Goal: Task Accomplishment & Management: Use online tool/utility

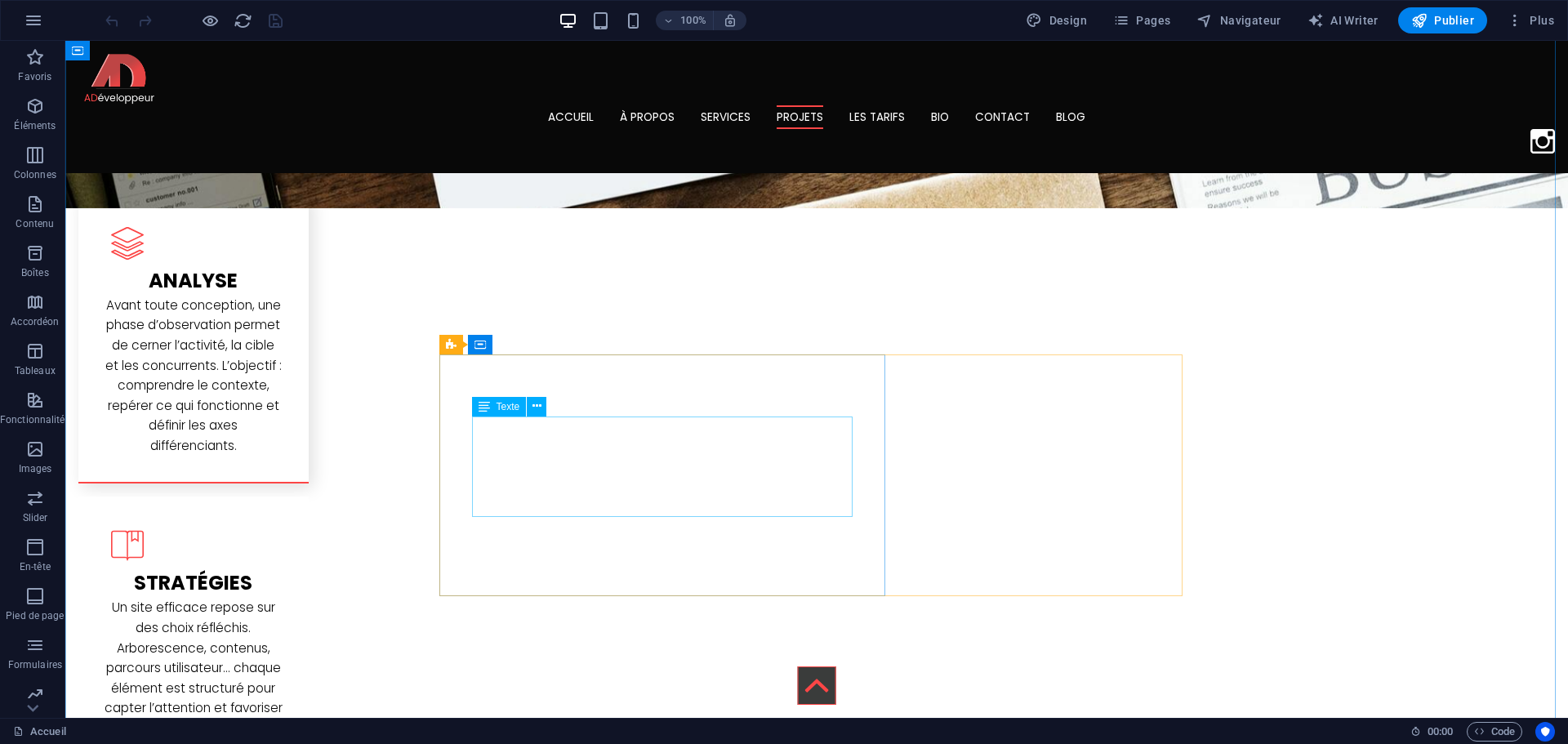
scroll to position [2369, 0]
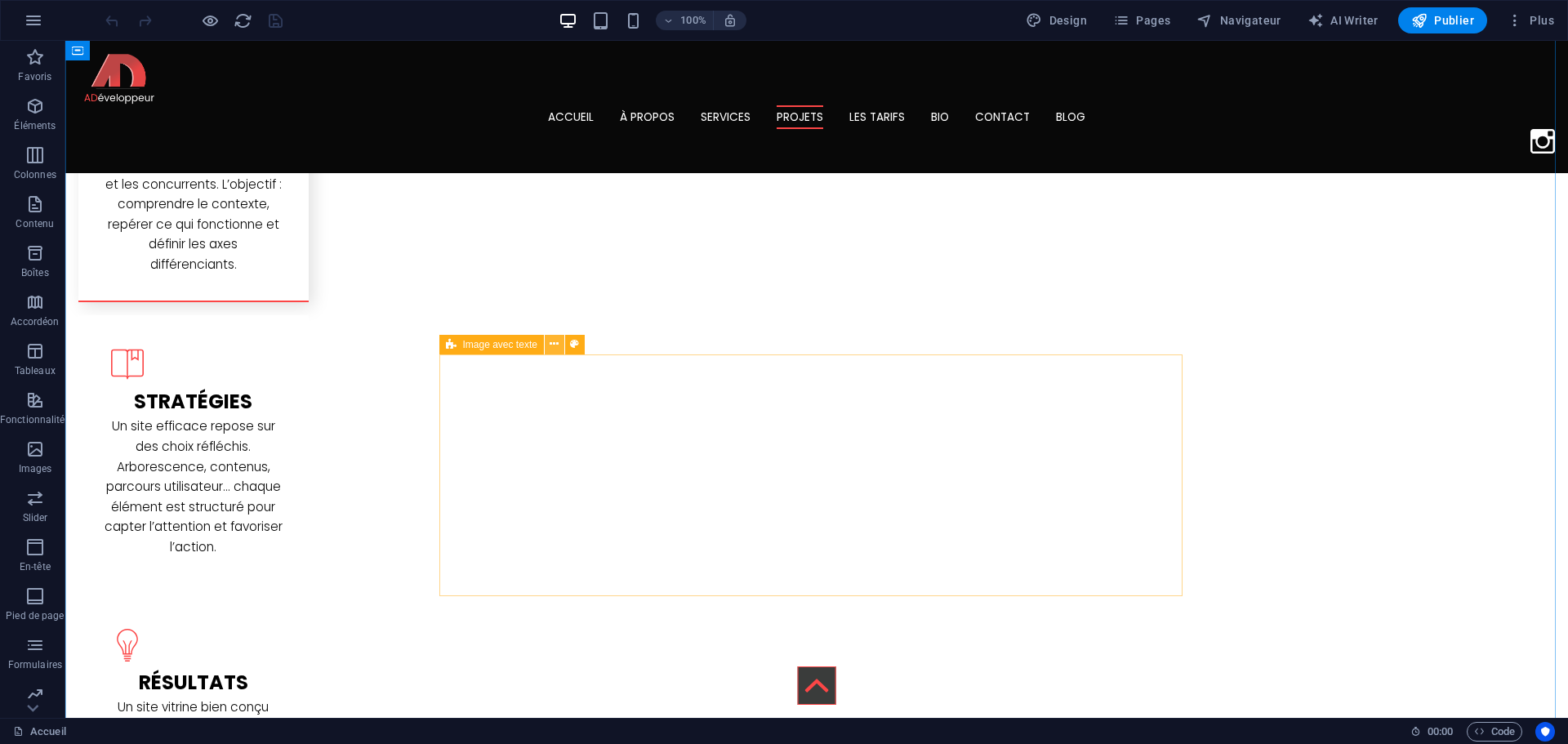
click at [554, 349] on icon at bounding box center [553, 344] width 9 height 17
click at [0, 0] on icon at bounding box center [0, 0] width 0 height 0
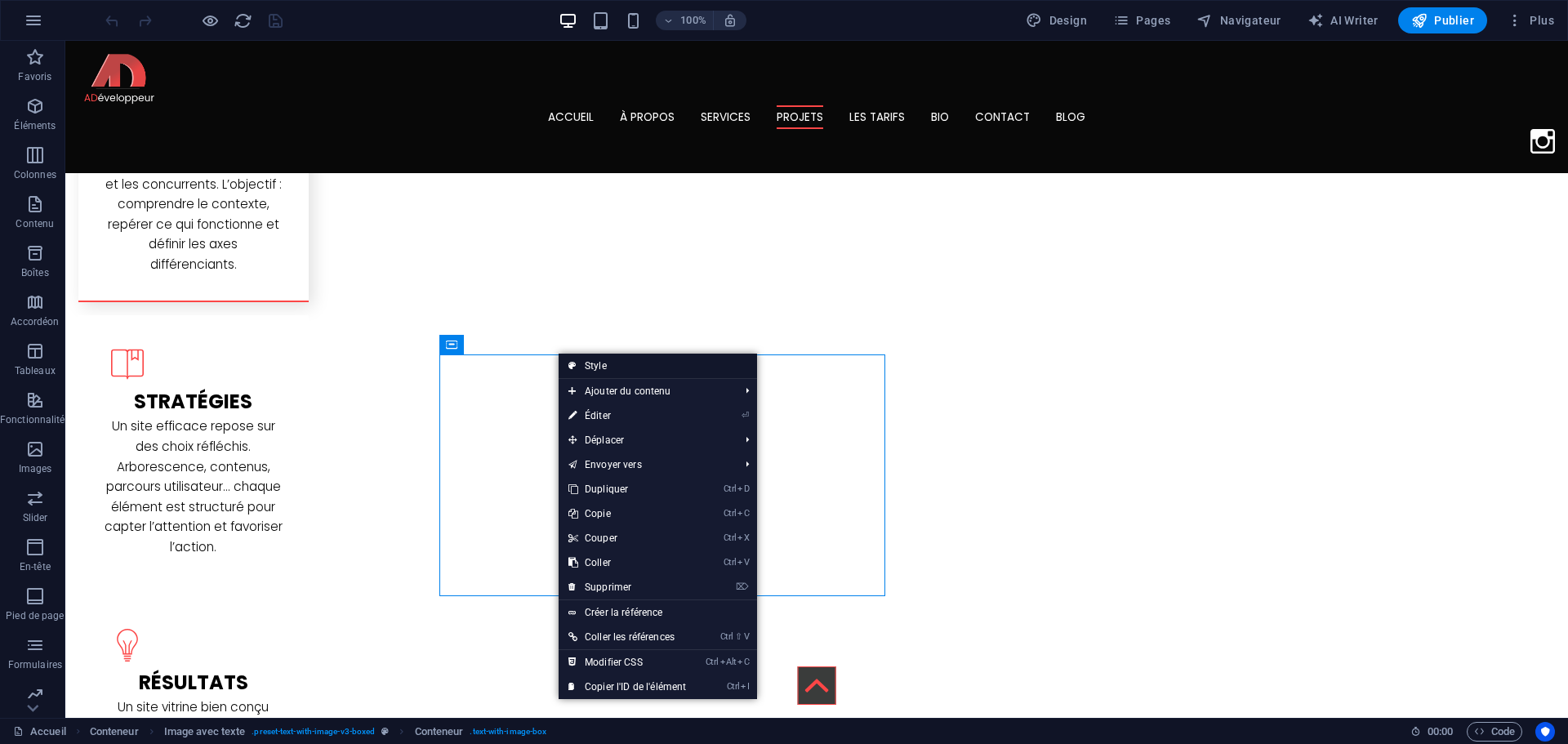
click at [583, 364] on link "Style" at bounding box center [658, 366] width 199 height 25
select select "rem"
select select "px"
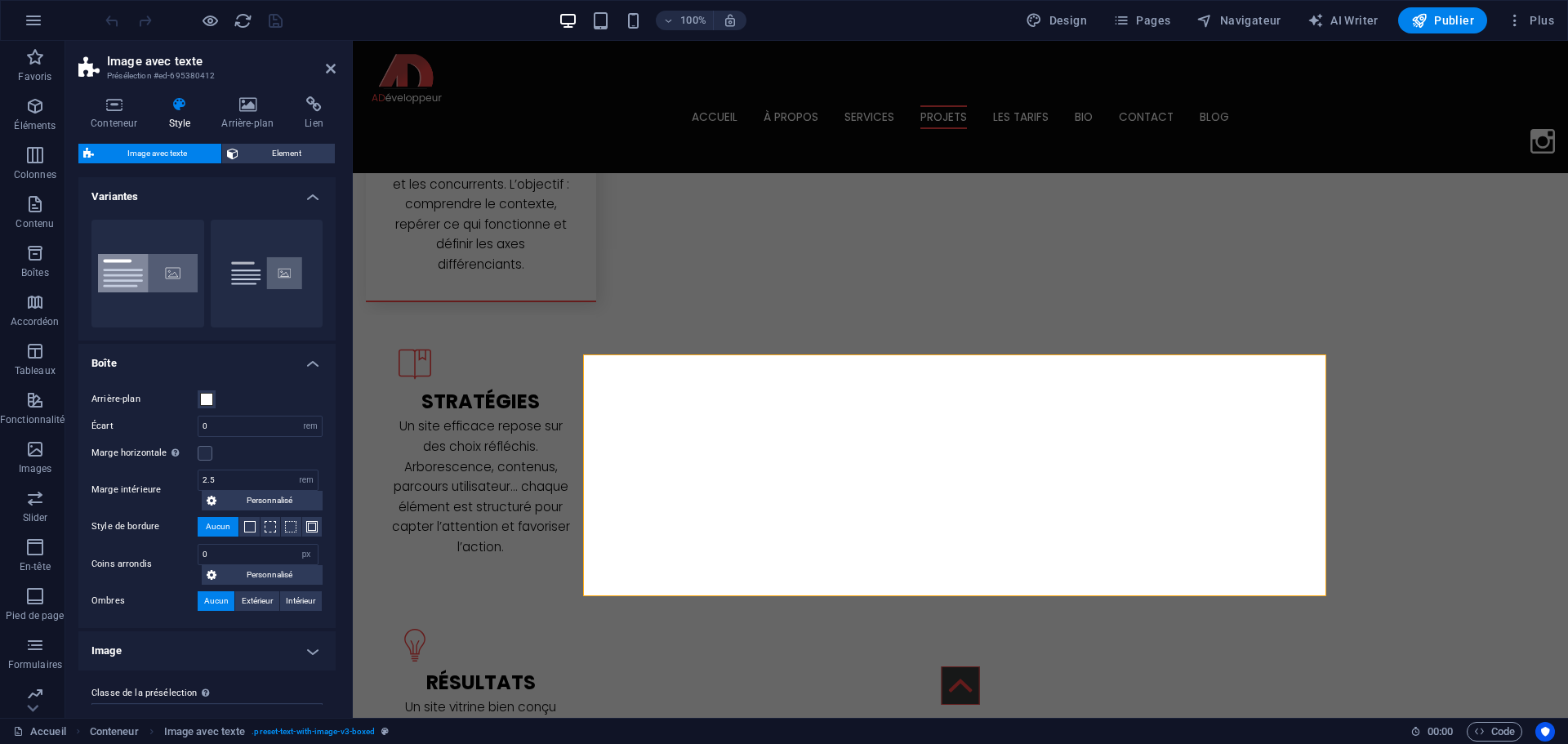
scroll to position [31, 0]
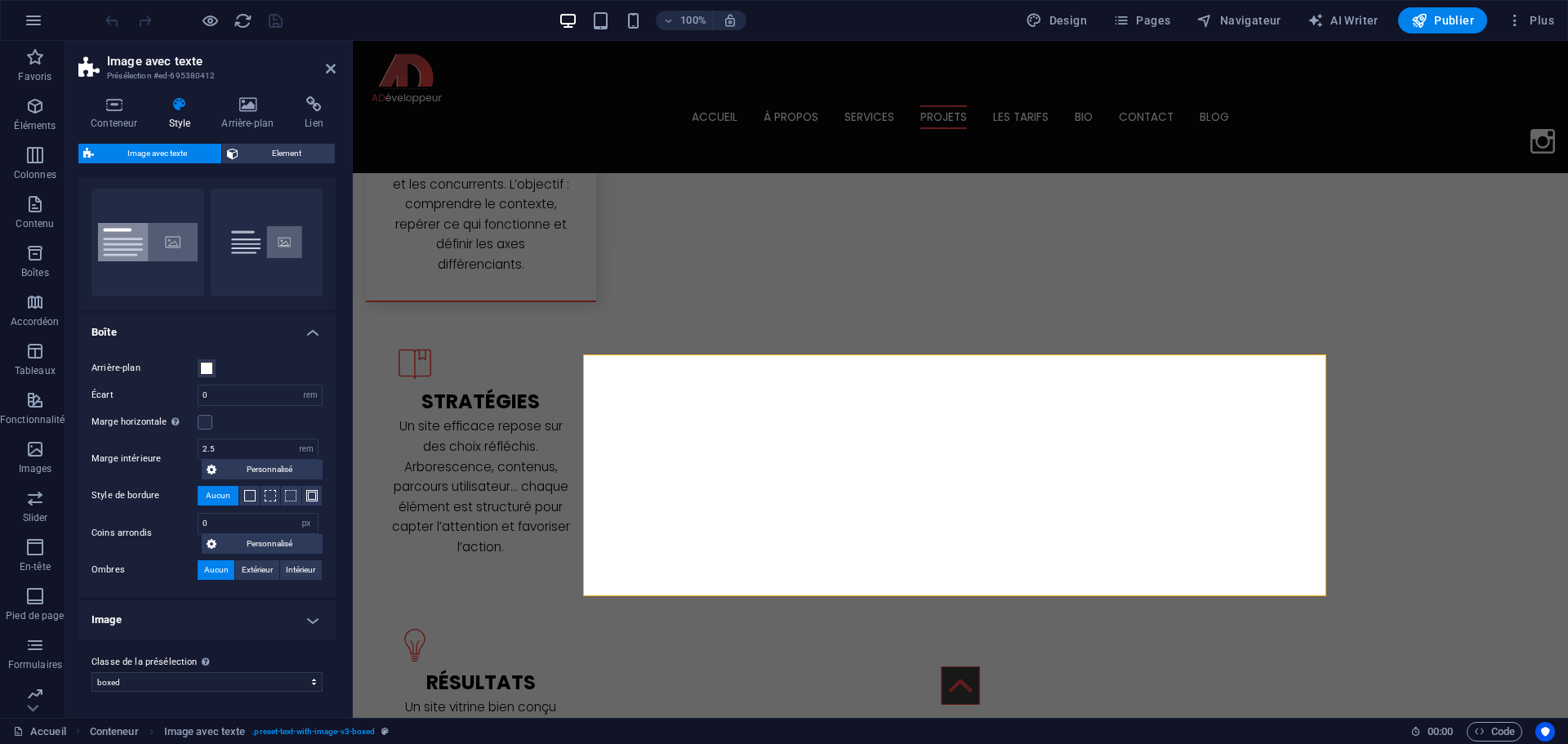
click at [195, 630] on h4 "Image" at bounding box center [207, 620] width 258 height 39
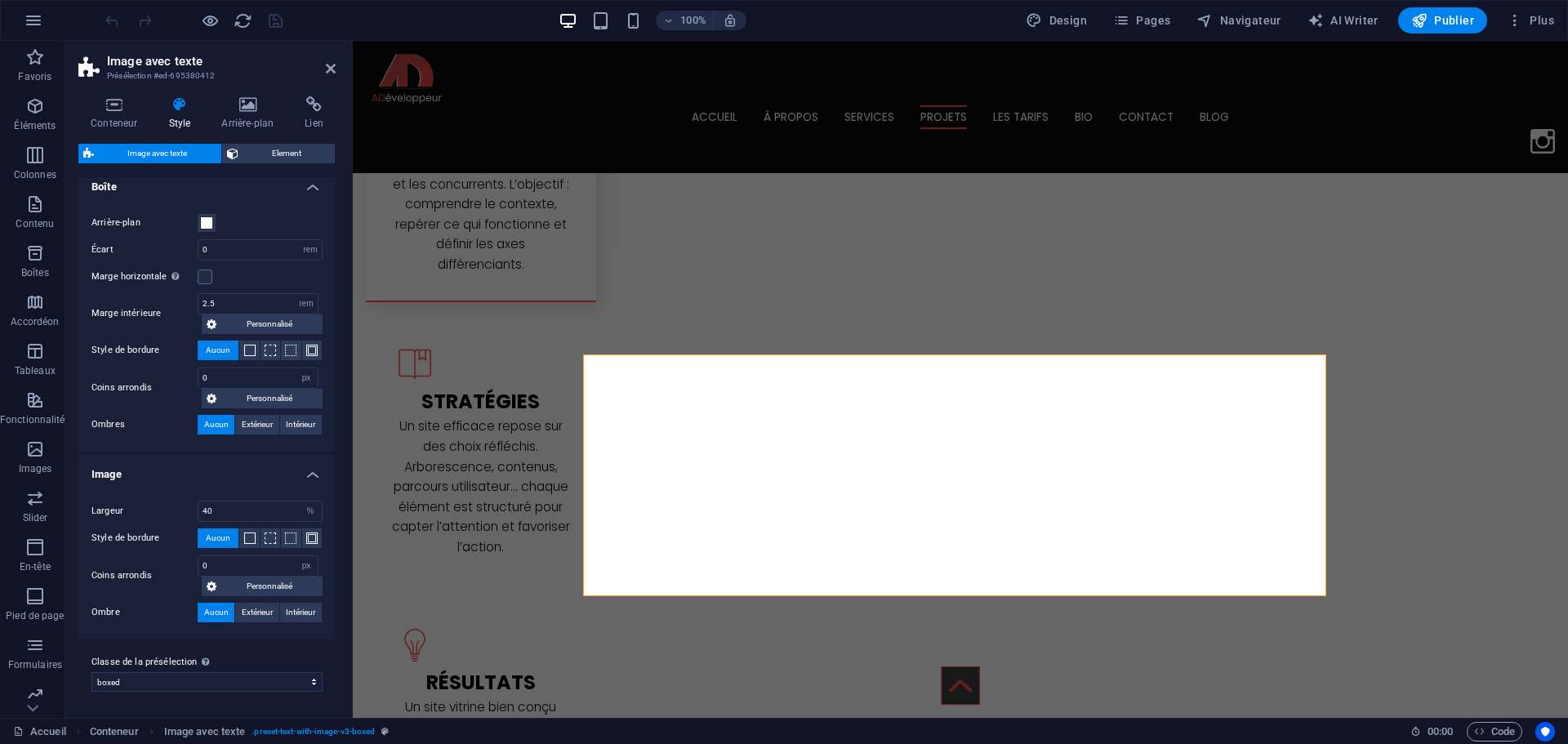
scroll to position [0, 0]
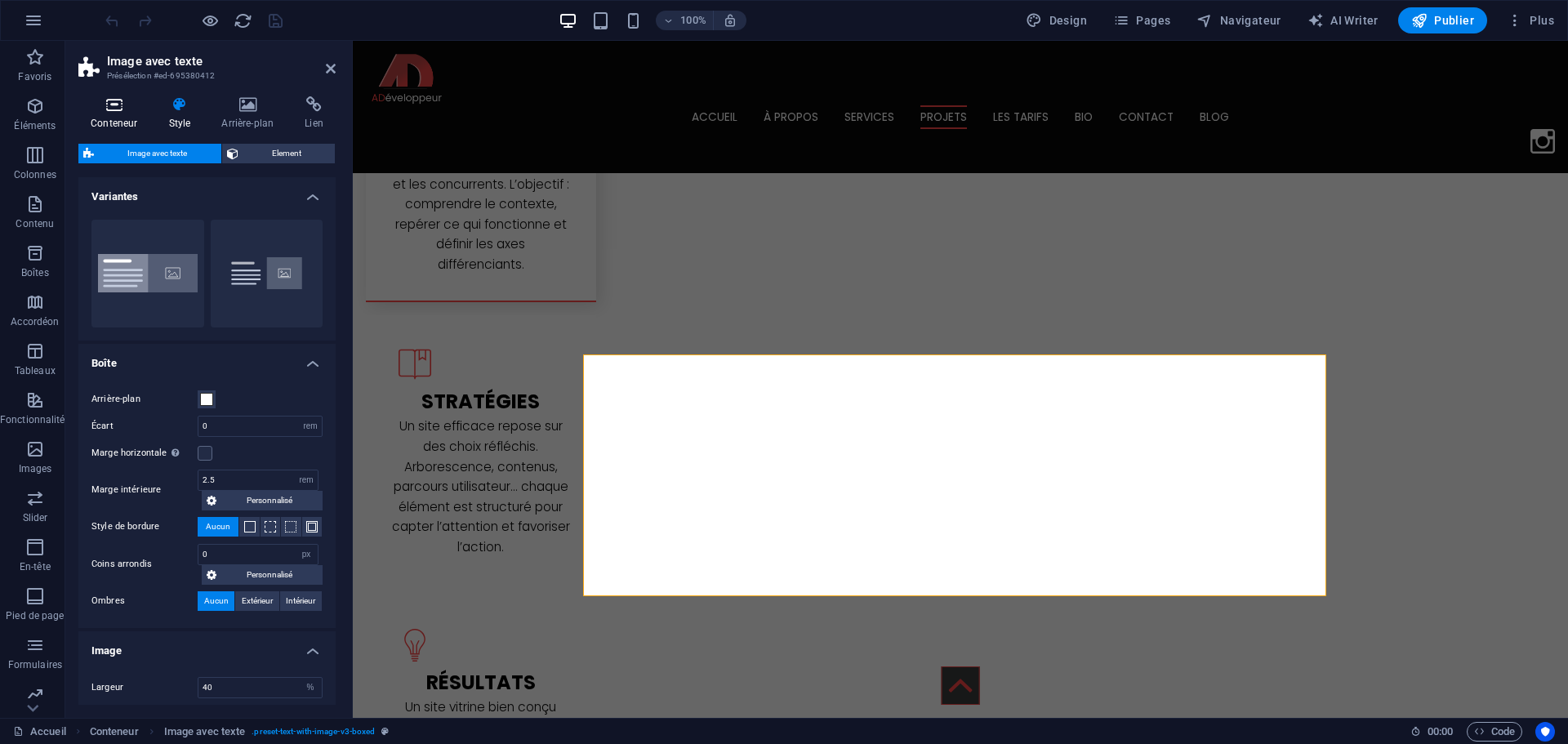
click at [126, 112] on icon at bounding box center [114, 104] width 71 height 17
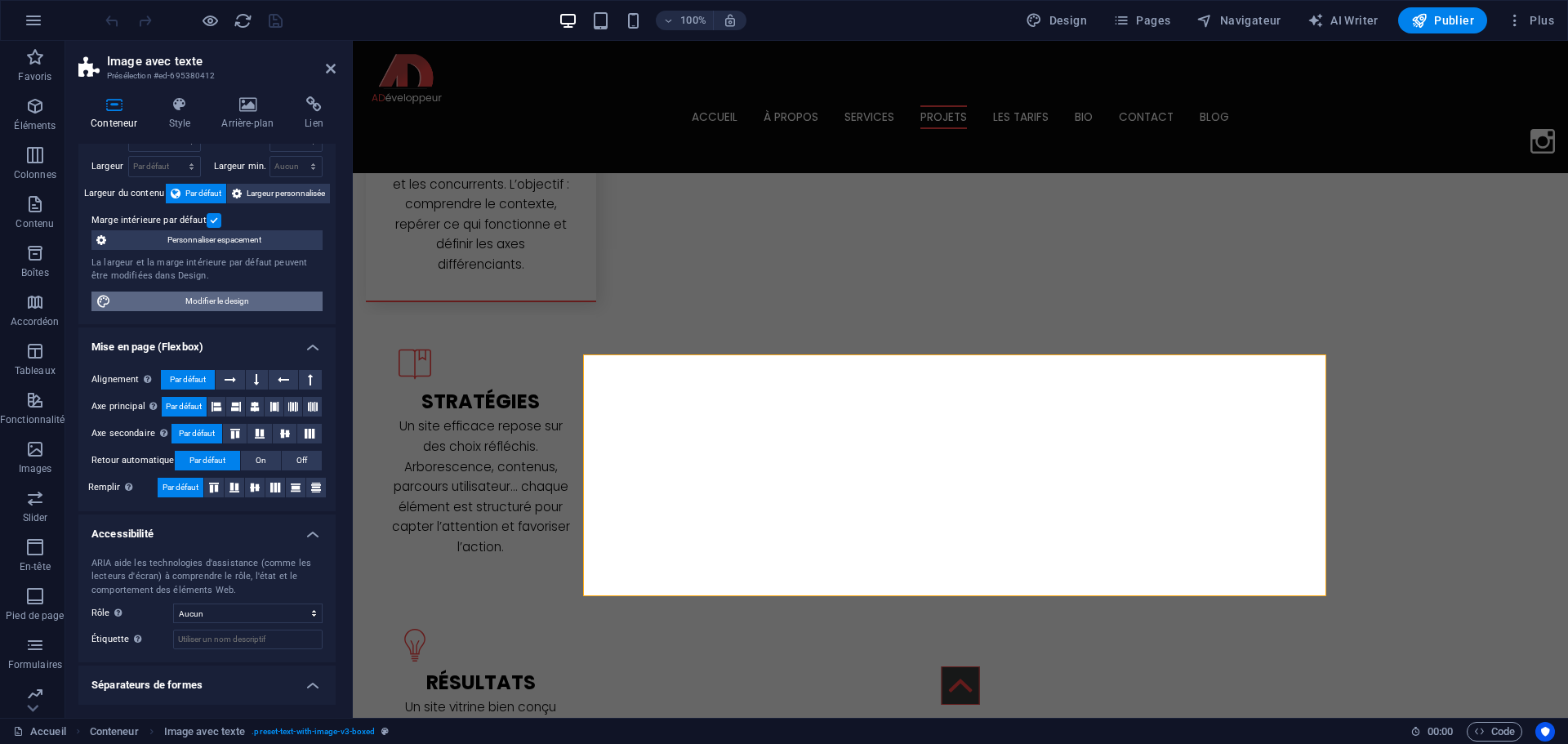
scroll to position [91, 0]
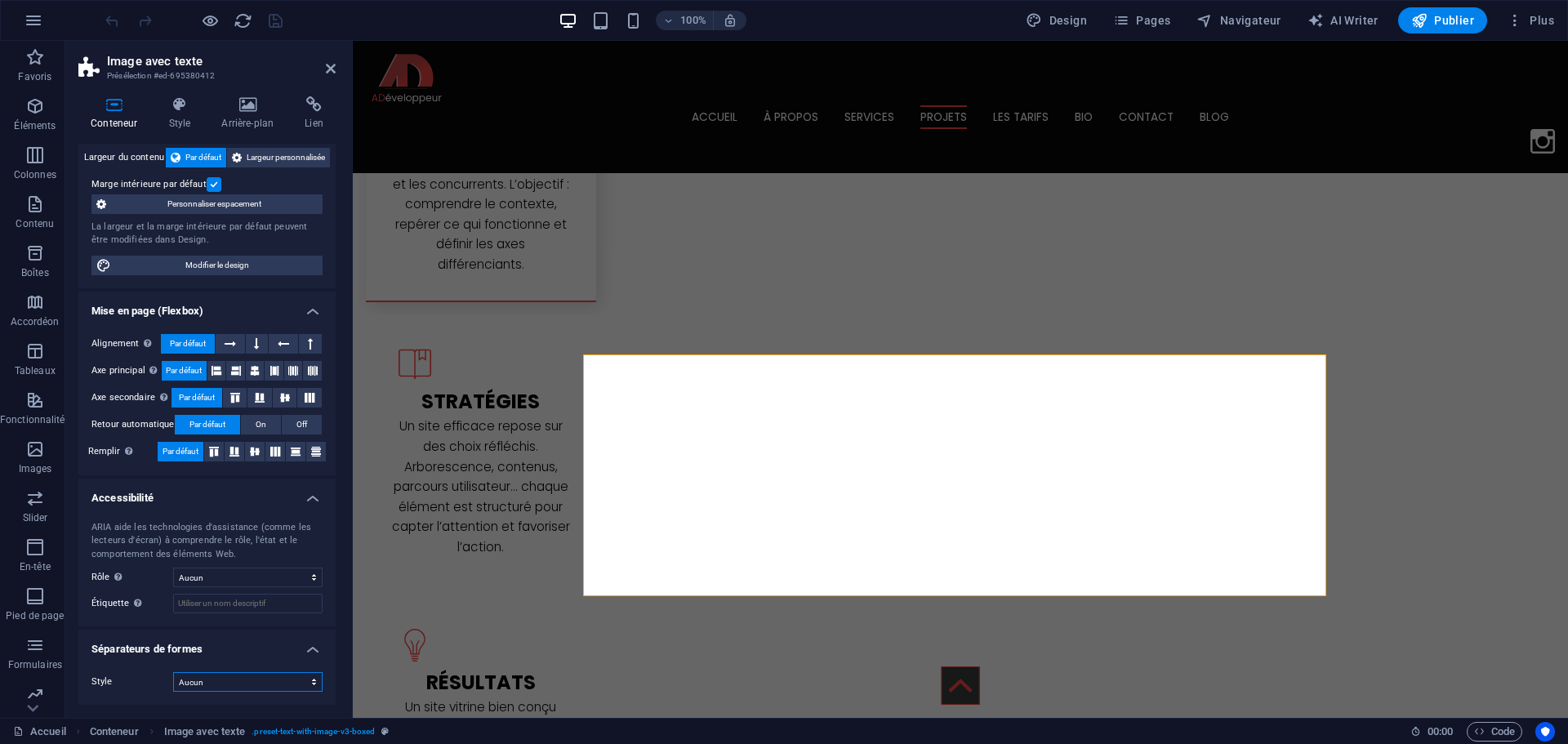
click at [200, 688] on select "Aucun Triangle Carré Diagonale Polygone 1 Polygone 2 Zigzag Plusieurs zigzags V…" at bounding box center [248, 682] width 149 height 20
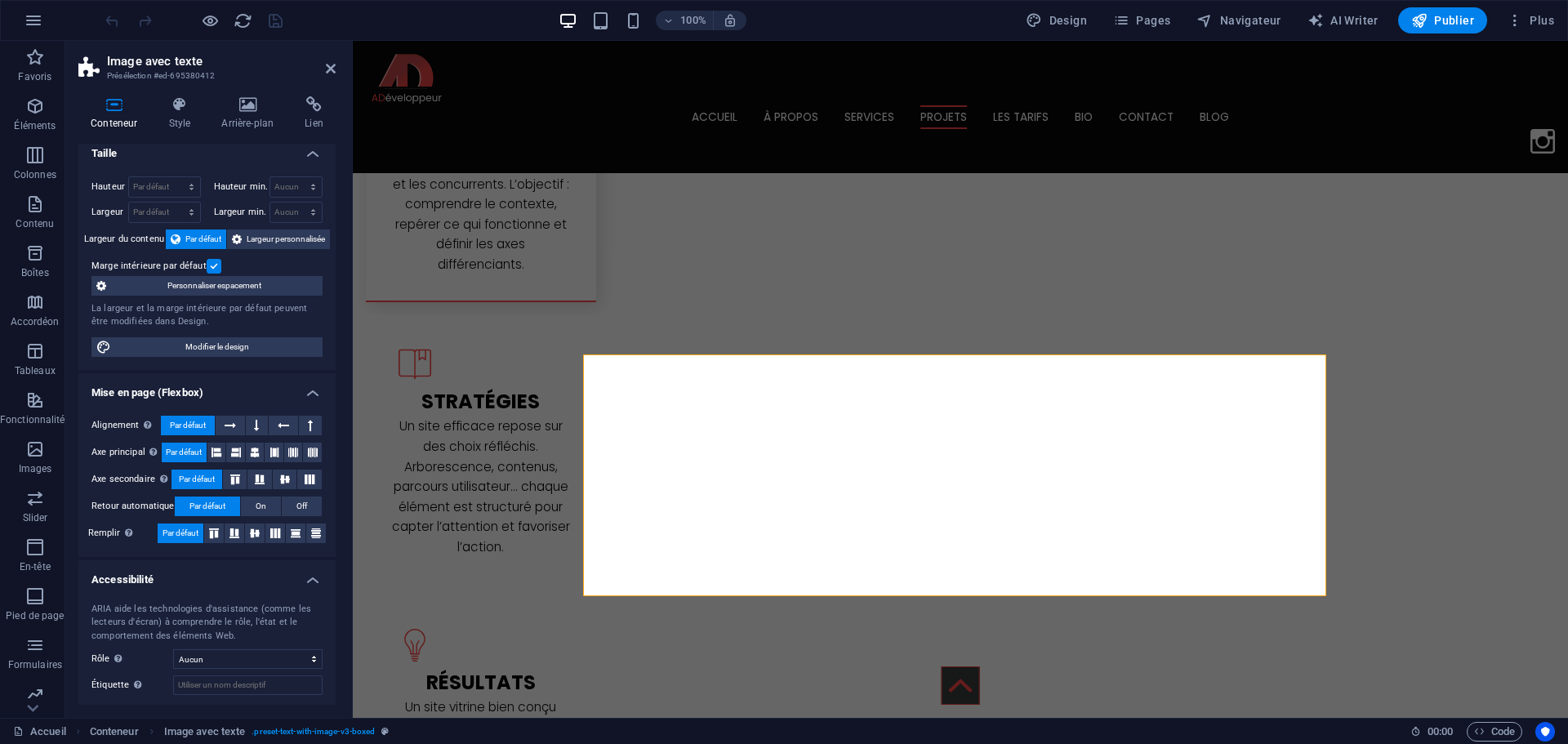
scroll to position [0, 0]
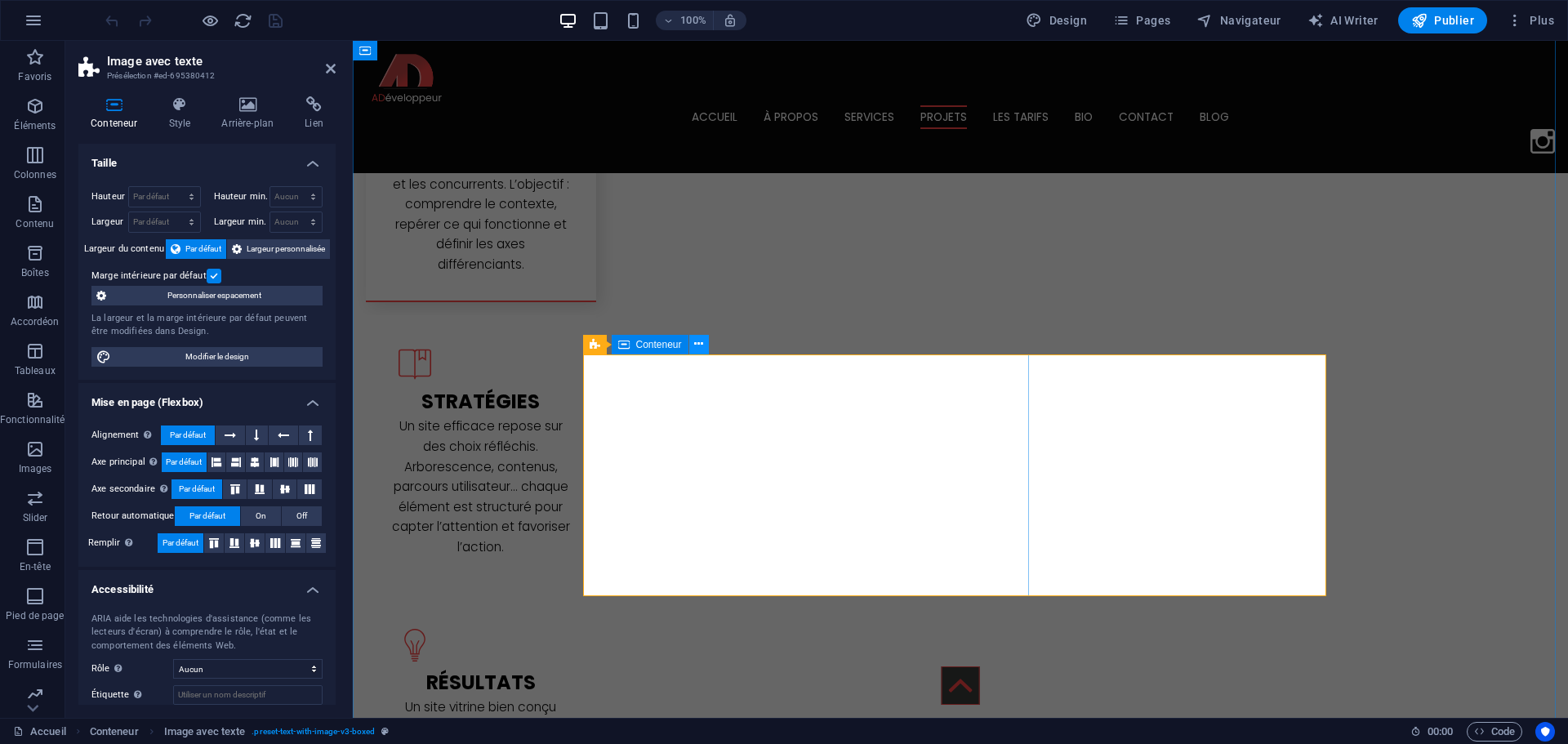
click at [0, 0] on icon at bounding box center [0, 0] width 0 height 0
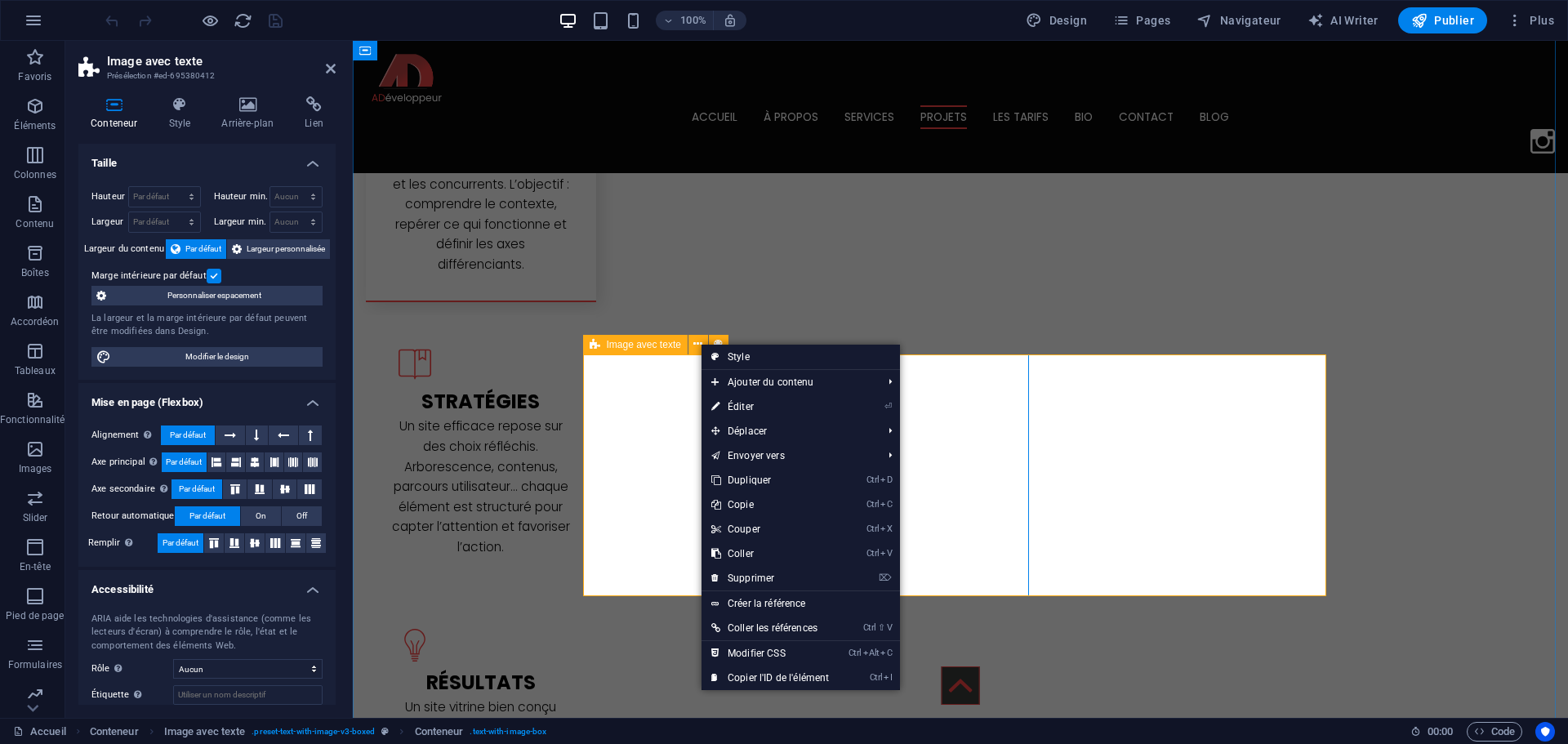
click at [0, 0] on span "Image avec texte" at bounding box center [0, 0] width 0 height 0
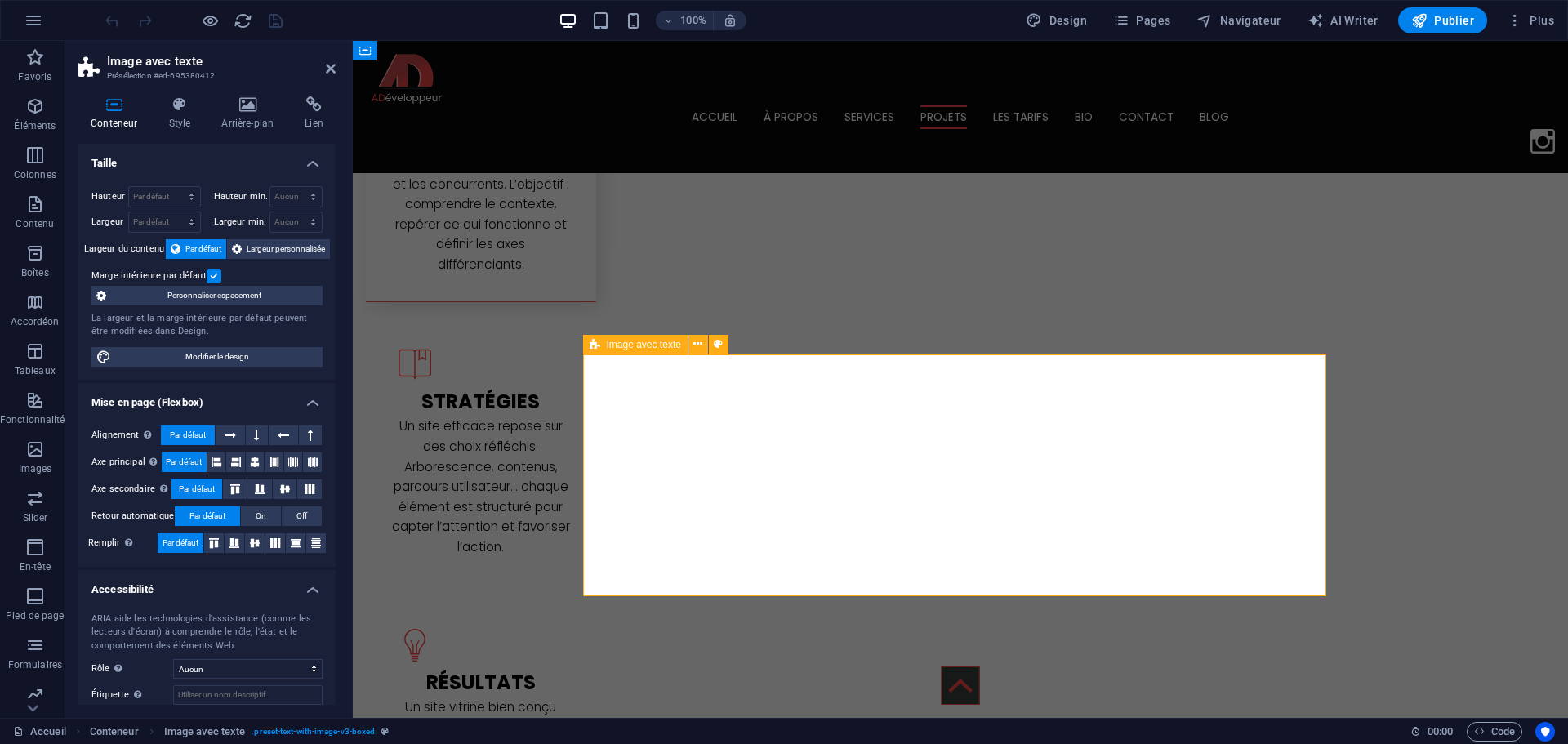
click at [0, 0] on span "Image avec texte" at bounding box center [0, 0] width 0 height 0
click at [698, 349] on icon at bounding box center [697, 344] width 9 height 17
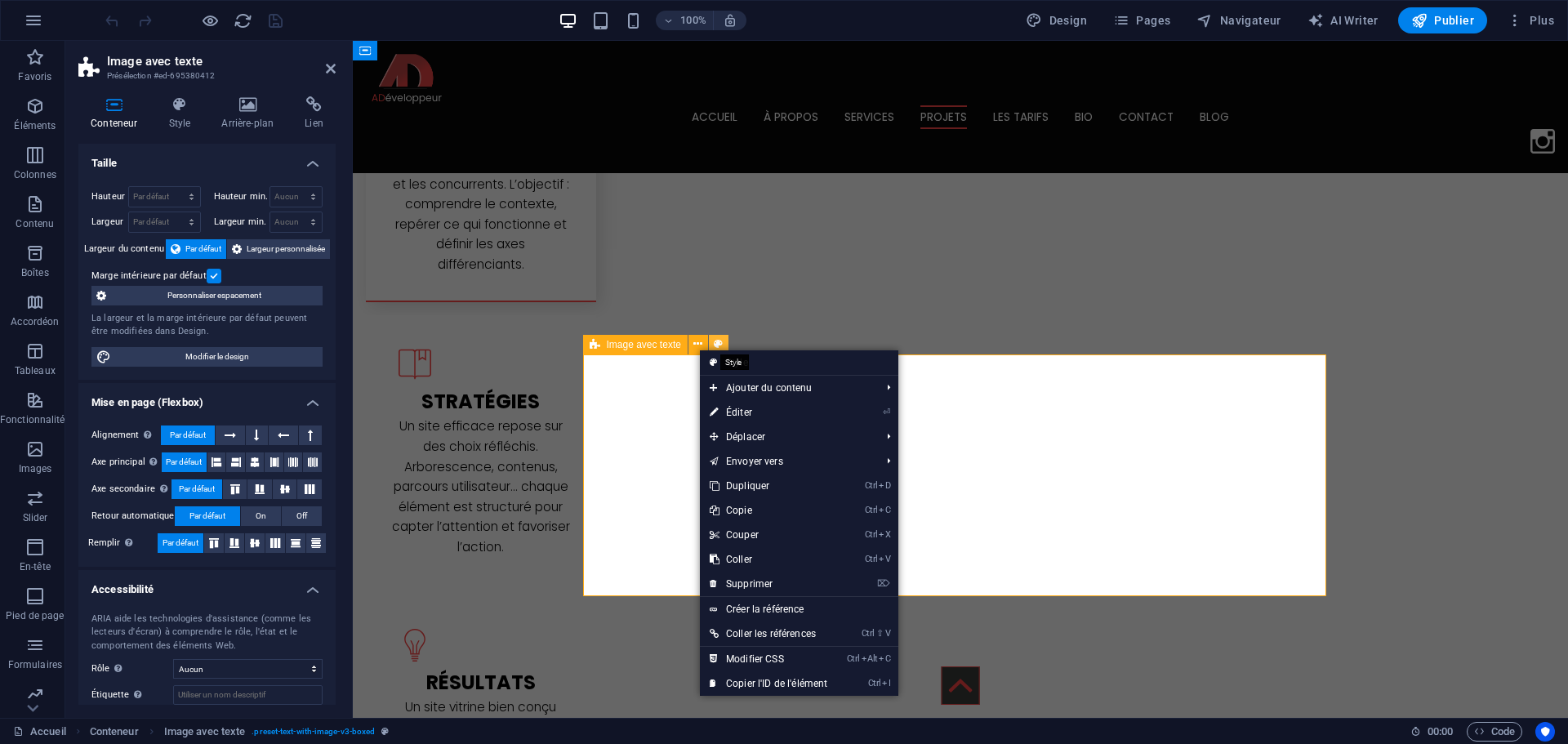
click at [0, 0] on icon at bounding box center [0, 0] width 0 height 0
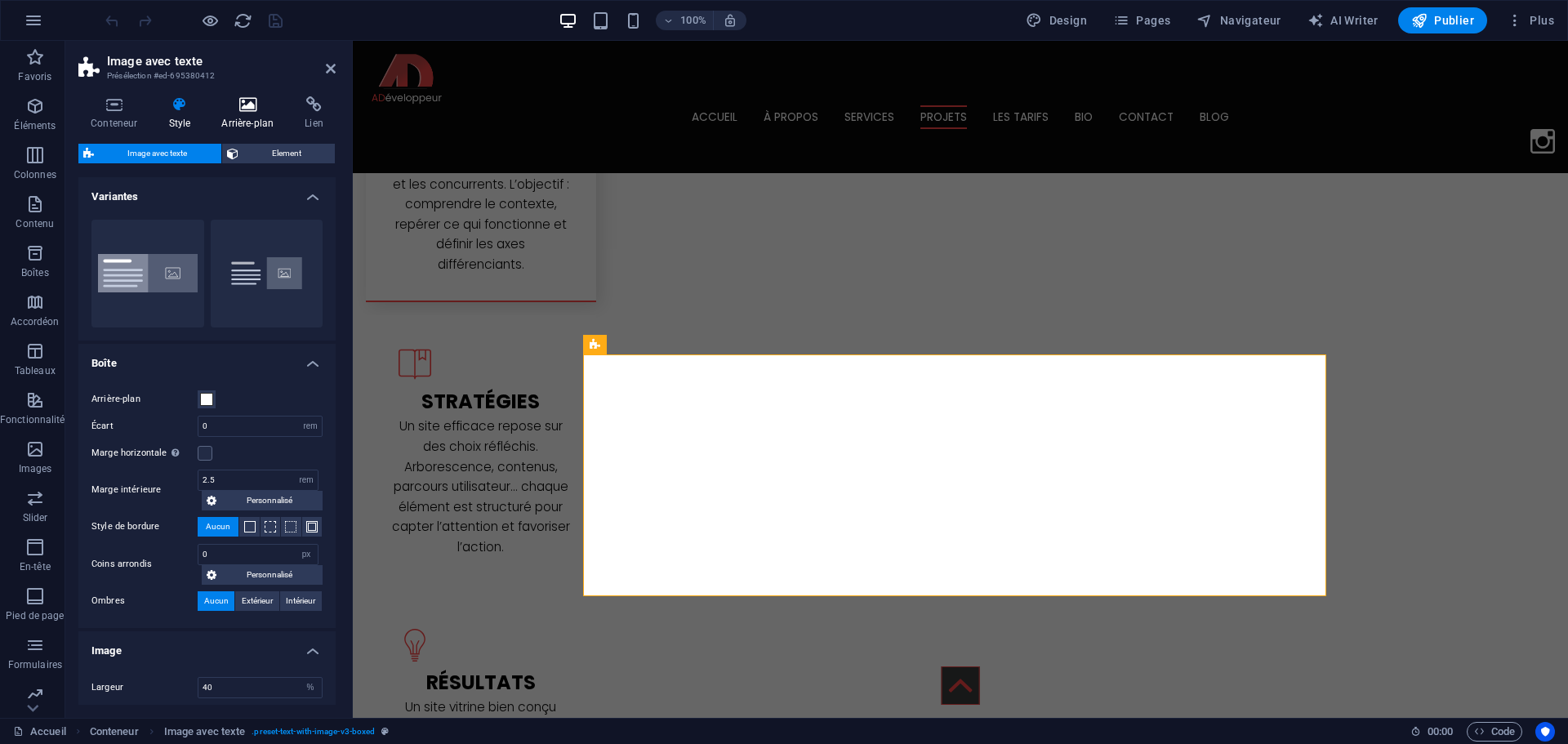
click at [258, 104] on icon at bounding box center [247, 104] width 77 height 17
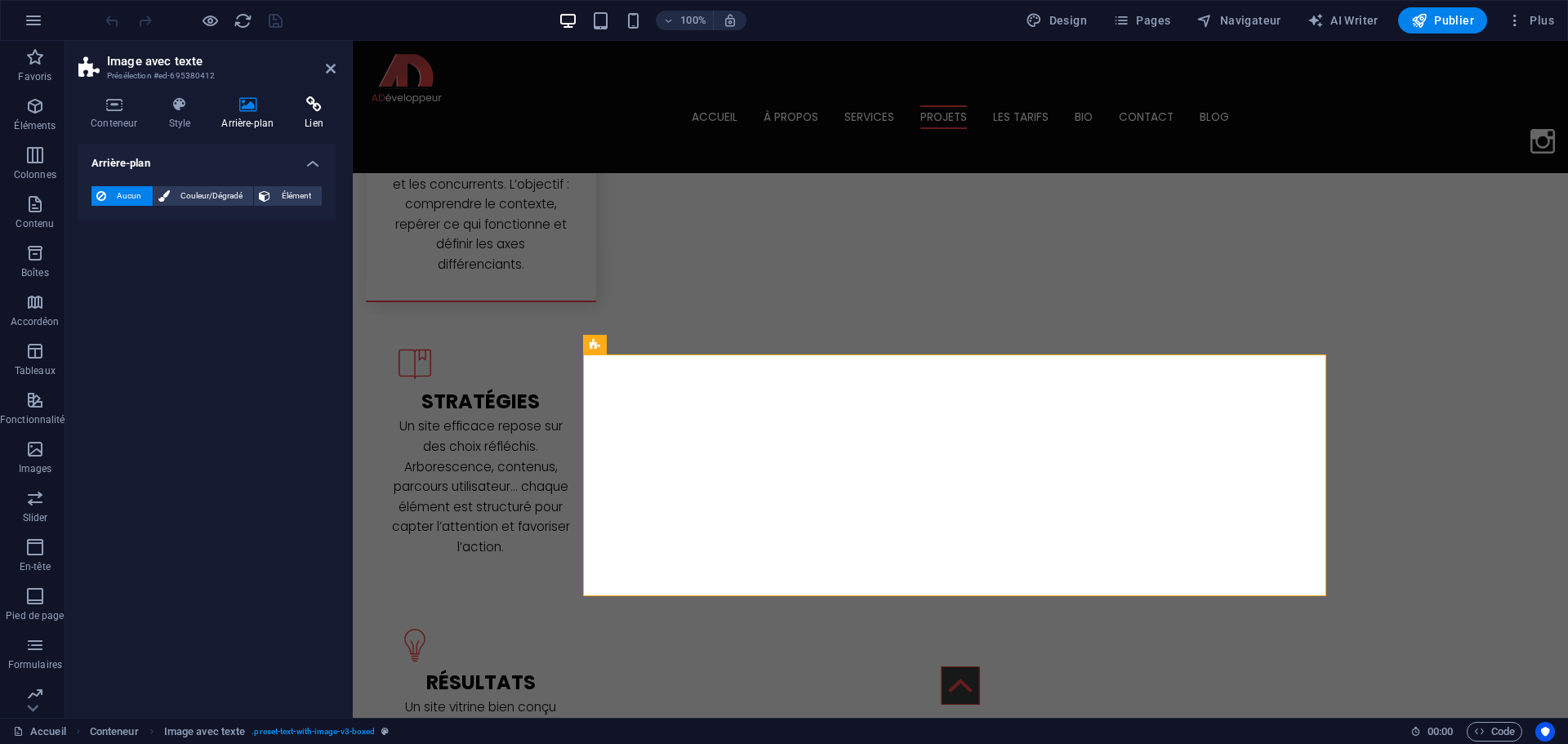
click at [300, 111] on icon at bounding box center [314, 104] width 43 height 17
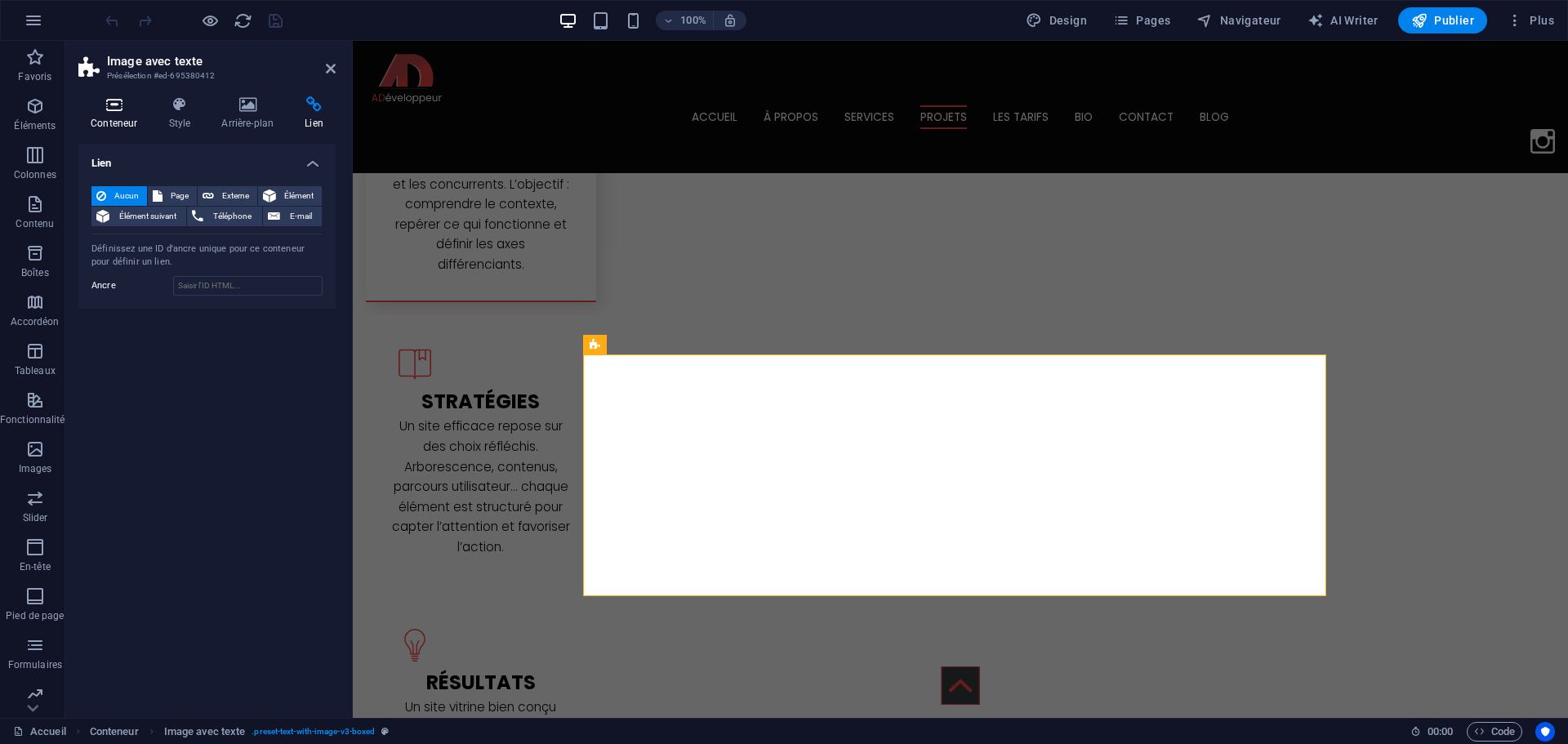
click at [127, 104] on icon at bounding box center [114, 104] width 71 height 17
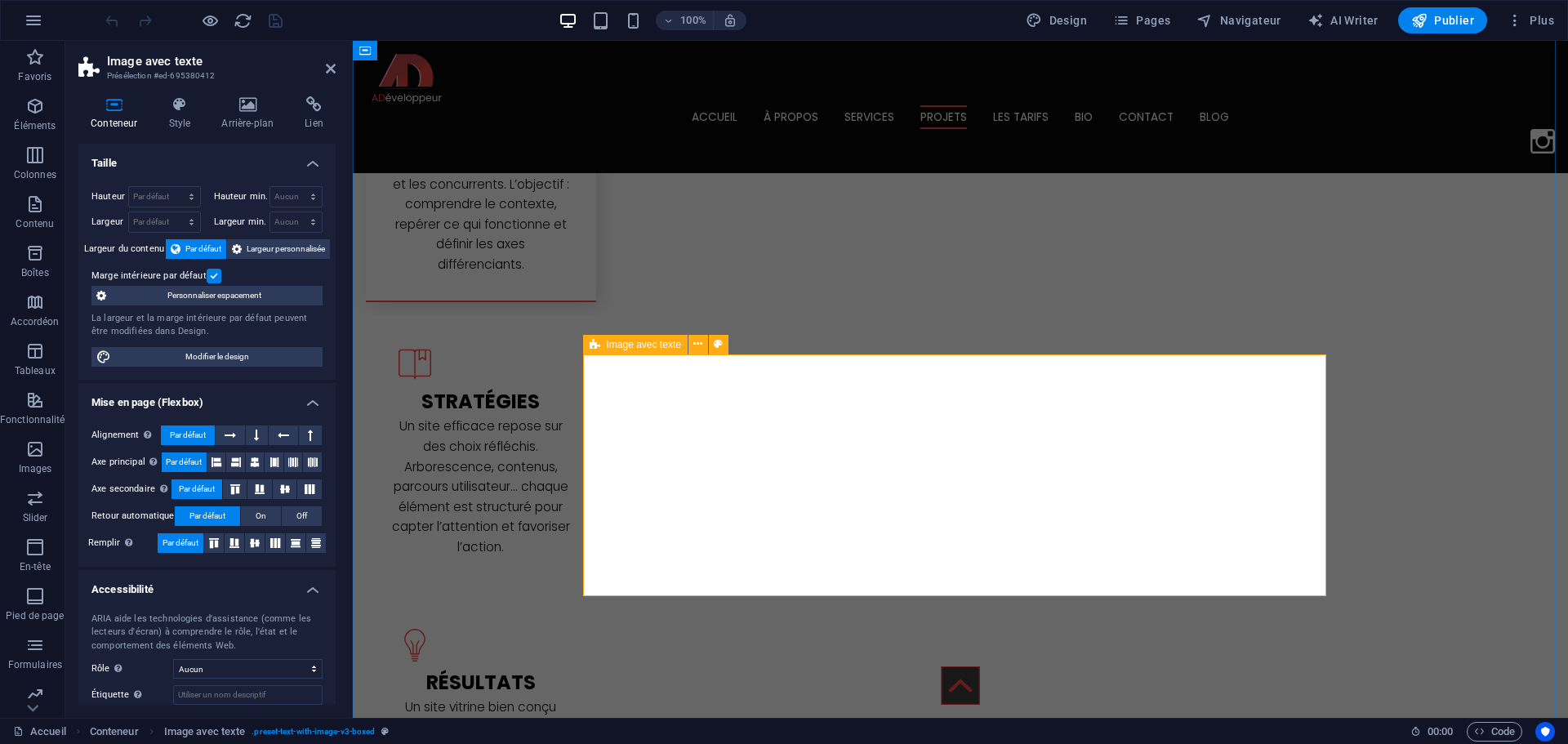
click at [0, 0] on span "Image avec texte" at bounding box center [0, 0] width 0 height 0
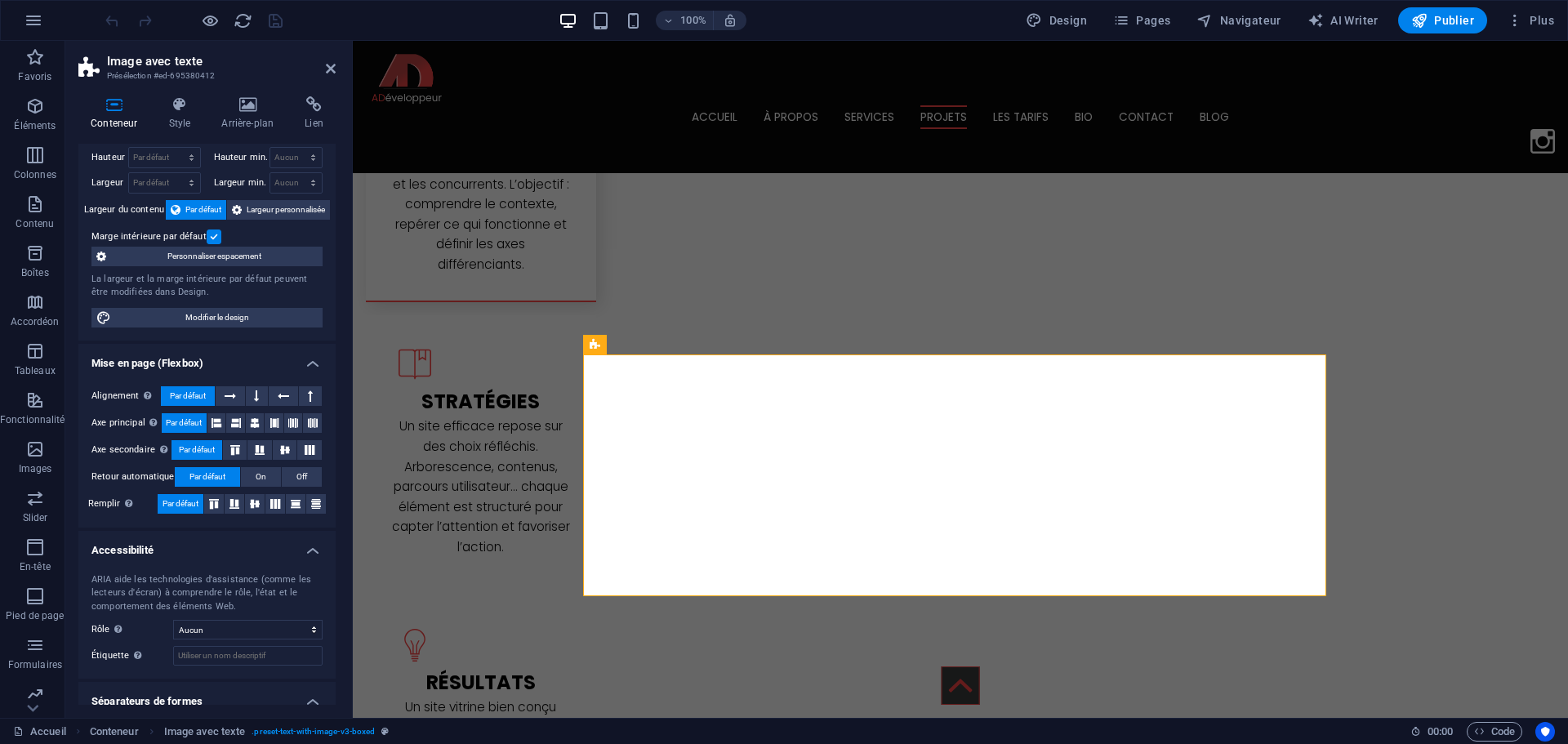
scroll to position [91, 0]
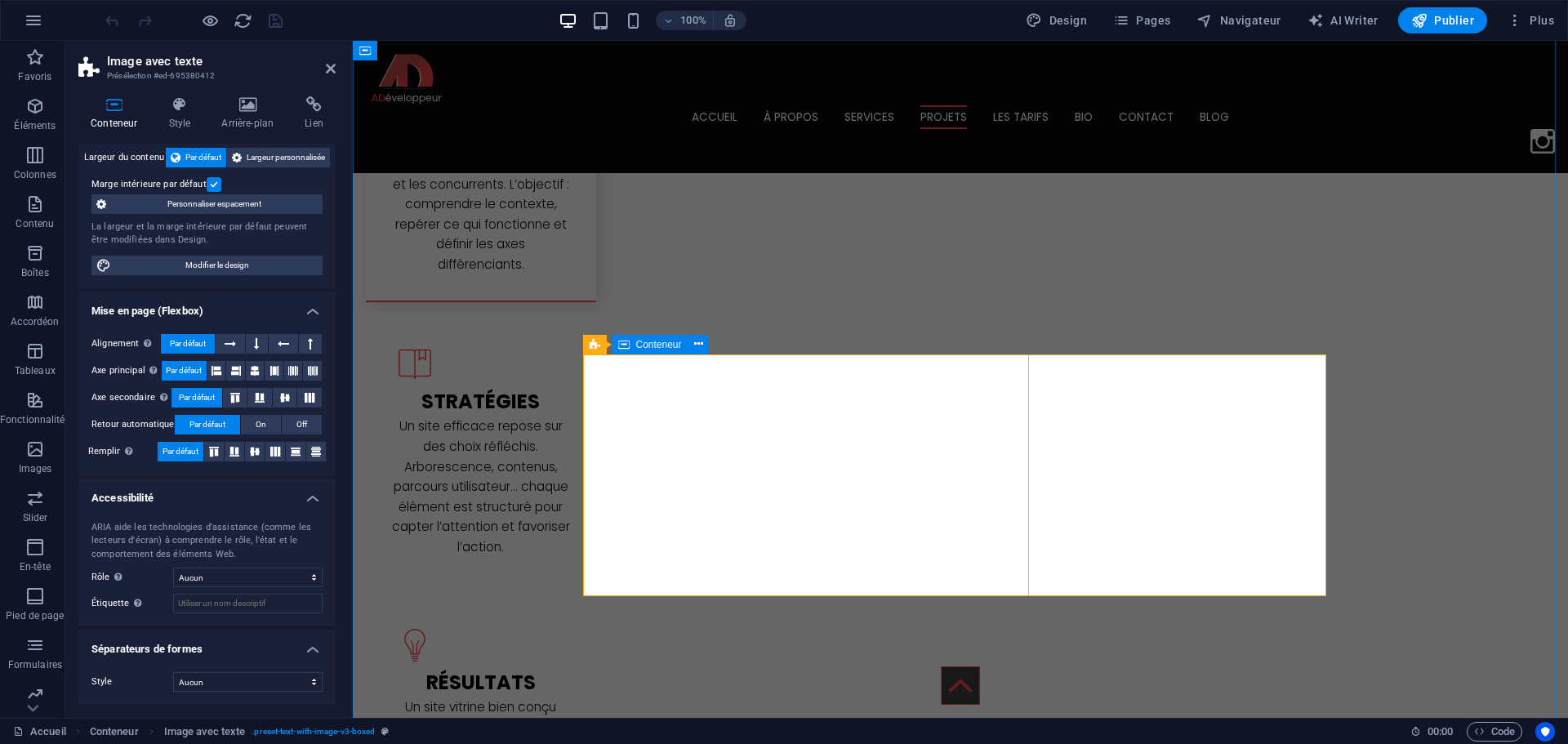
click at [0, 0] on span "Conteneur" at bounding box center [0, 0] width 0 height 0
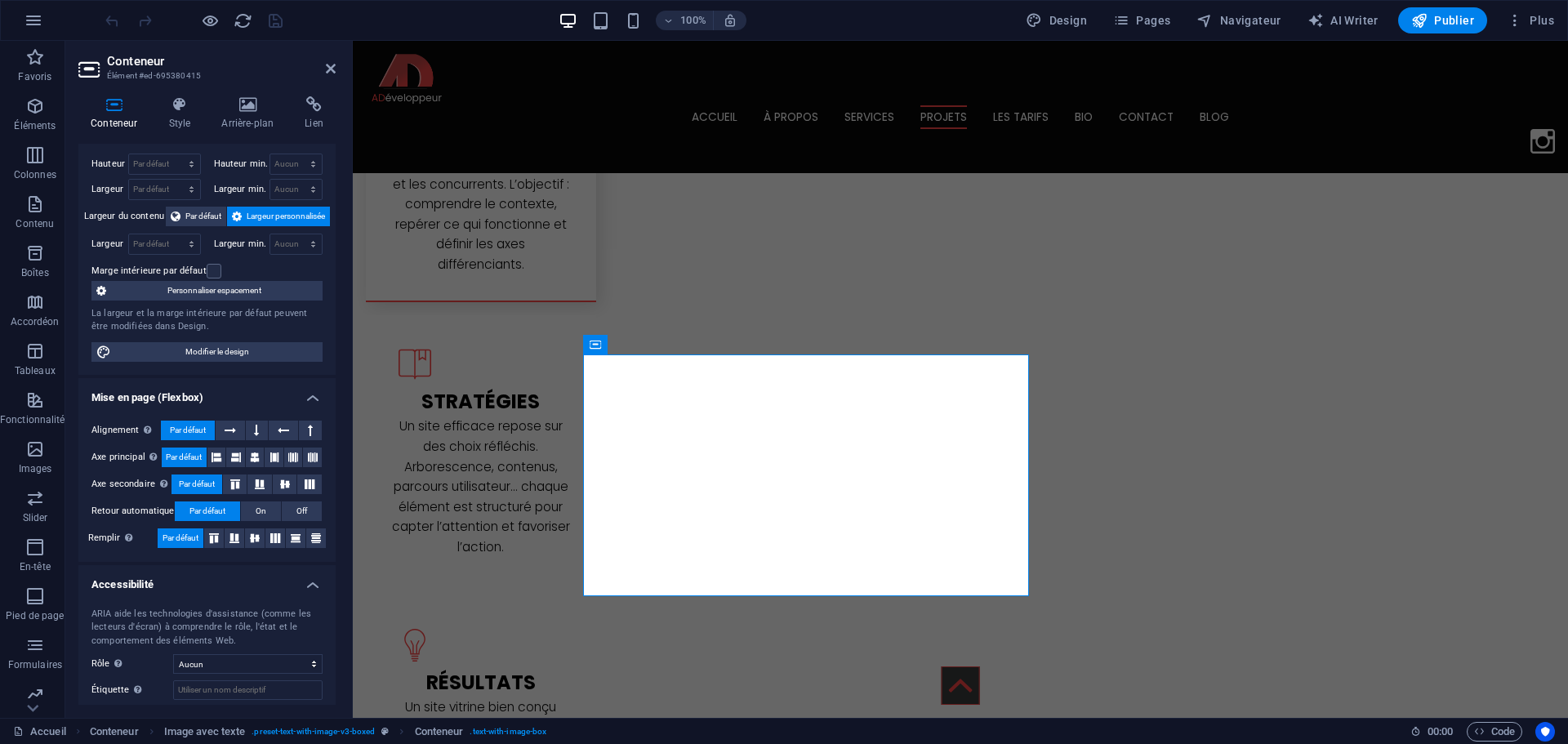
scroll to position [0, 0]
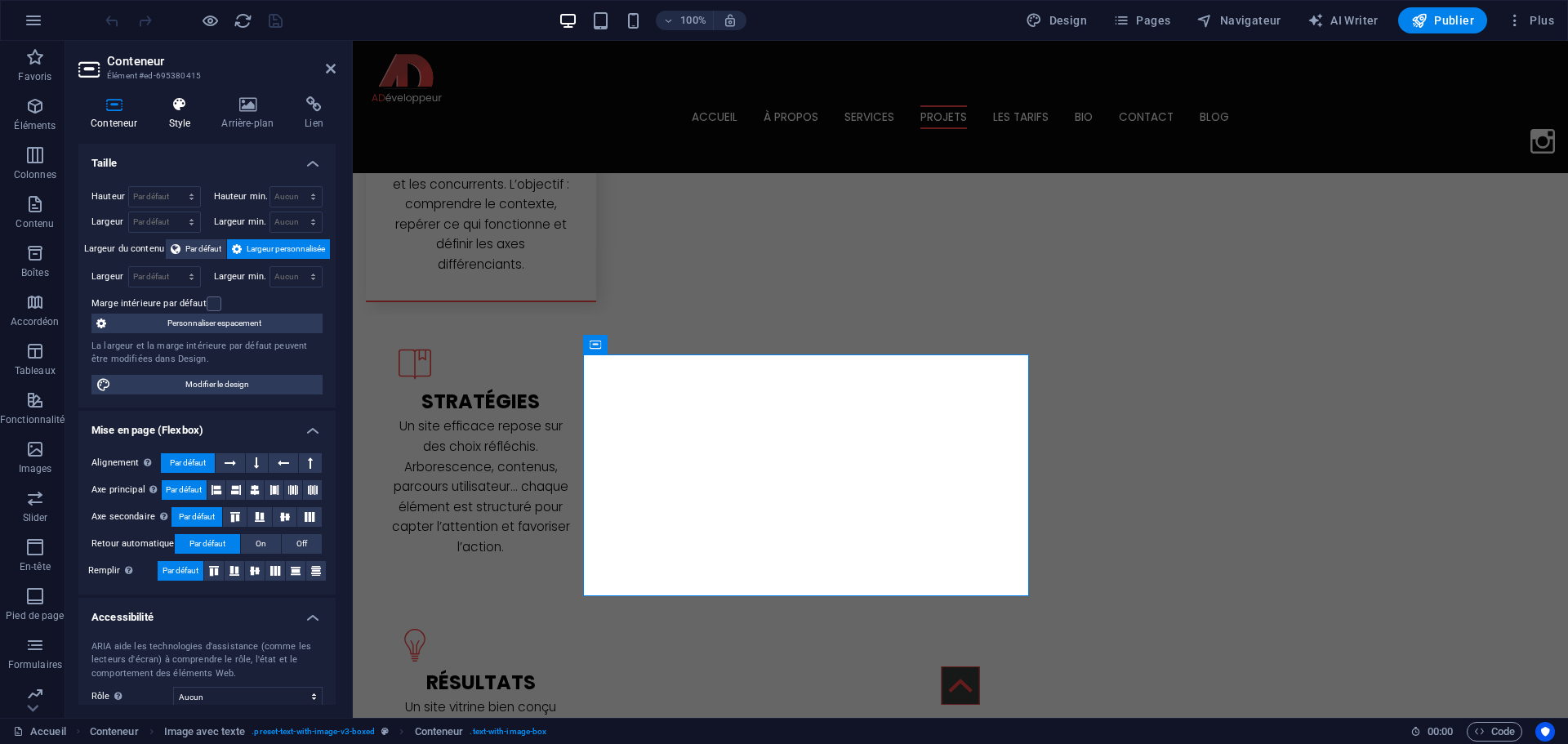
click at [163, 118] on h4 "Style" at bounding box center [182, 113] width 53 height 34
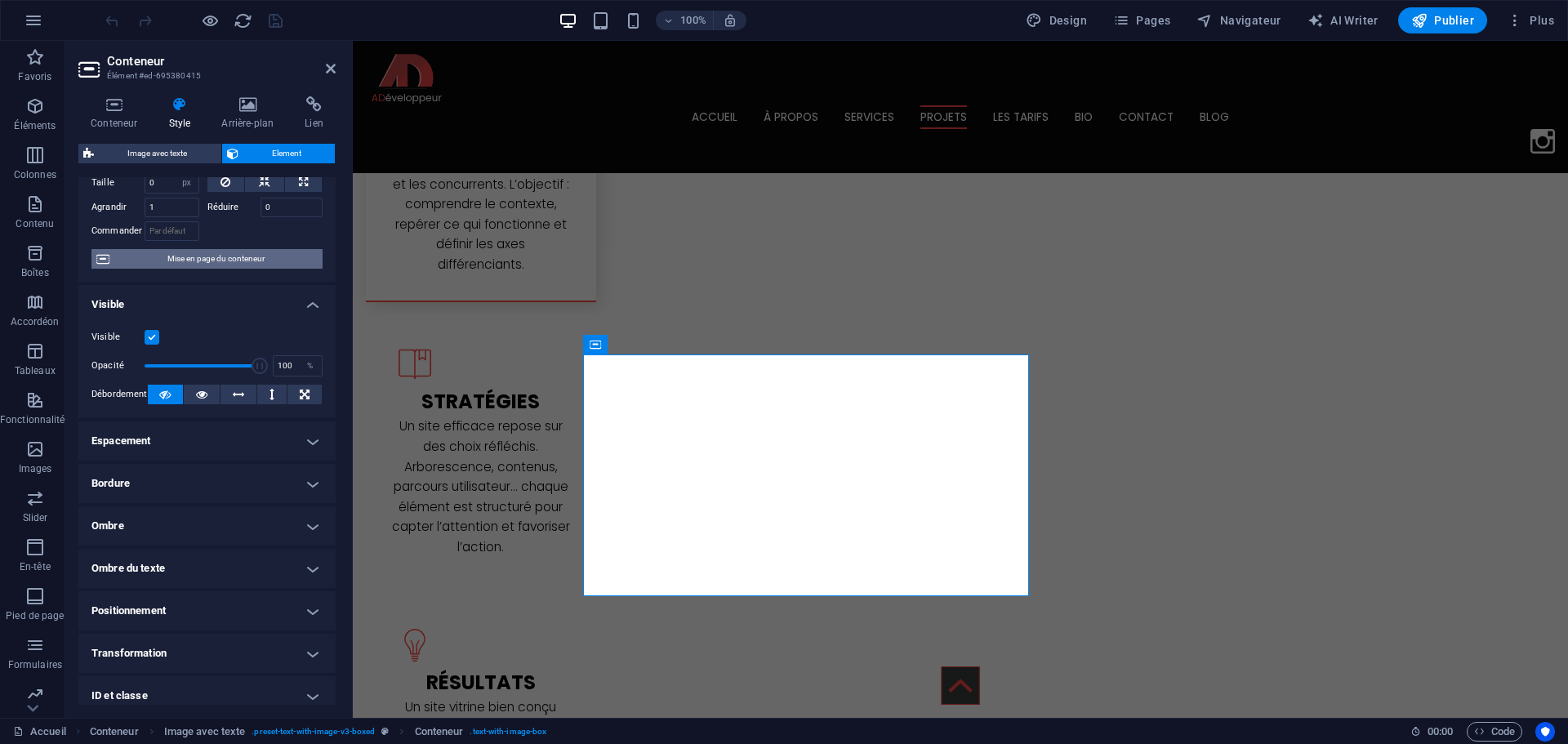
scroll to position [176, 0]
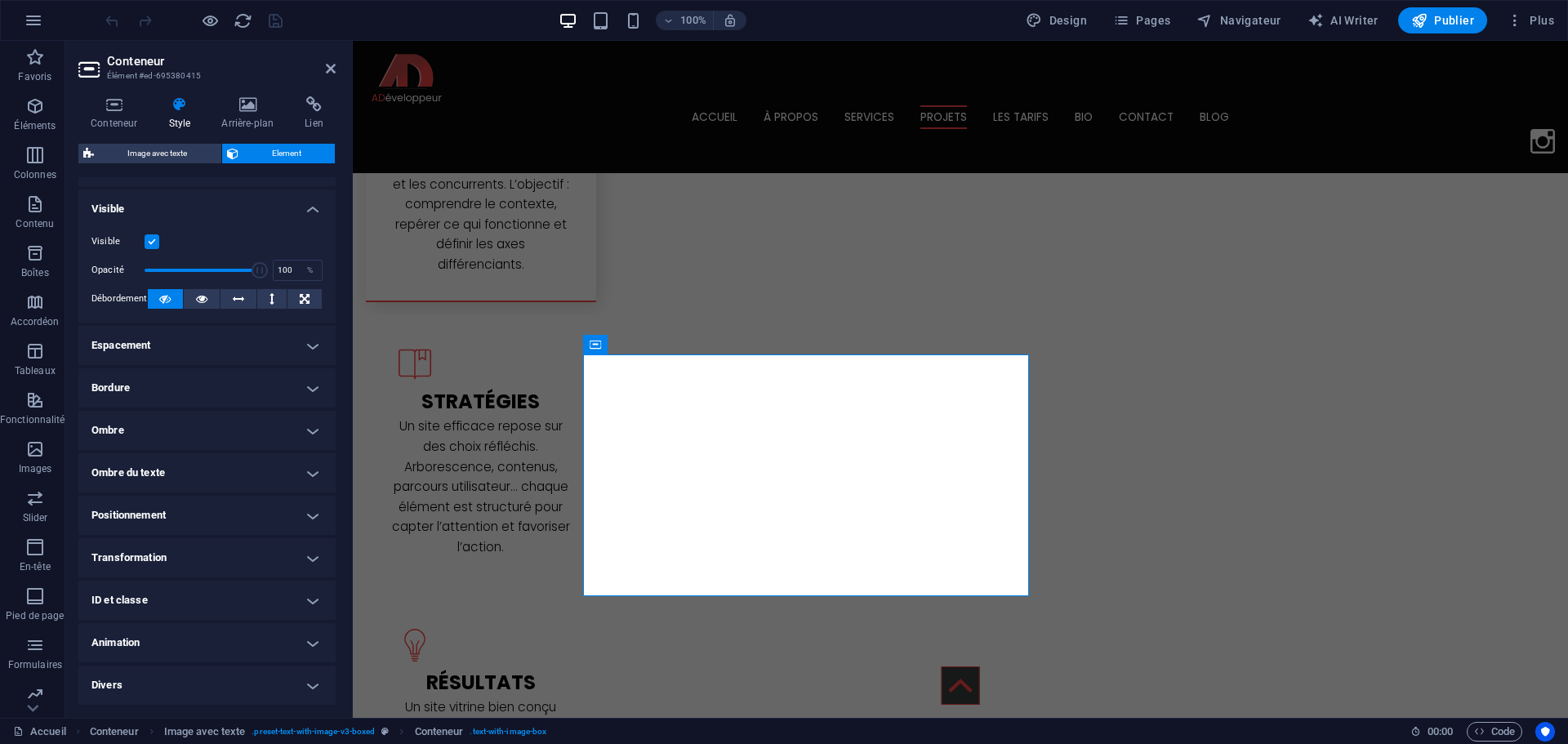
click at [143, 688] on h4 "Divers" at bounding box center [207, 684] width 258 height 39
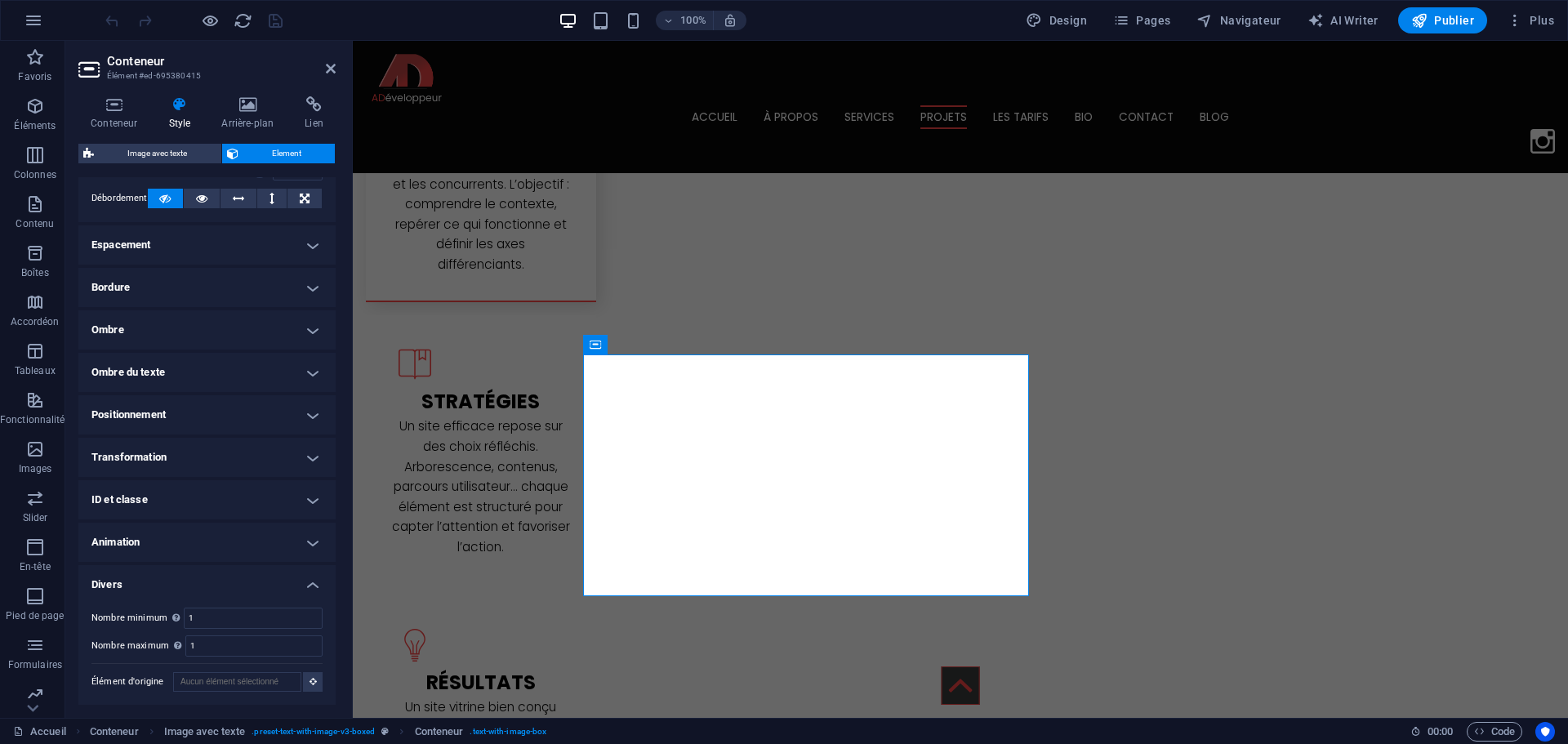
scroll to position [278, 0]
click at [176, 532] on h4 "Animation" at bounding box center [207, 541] width 258 height 39
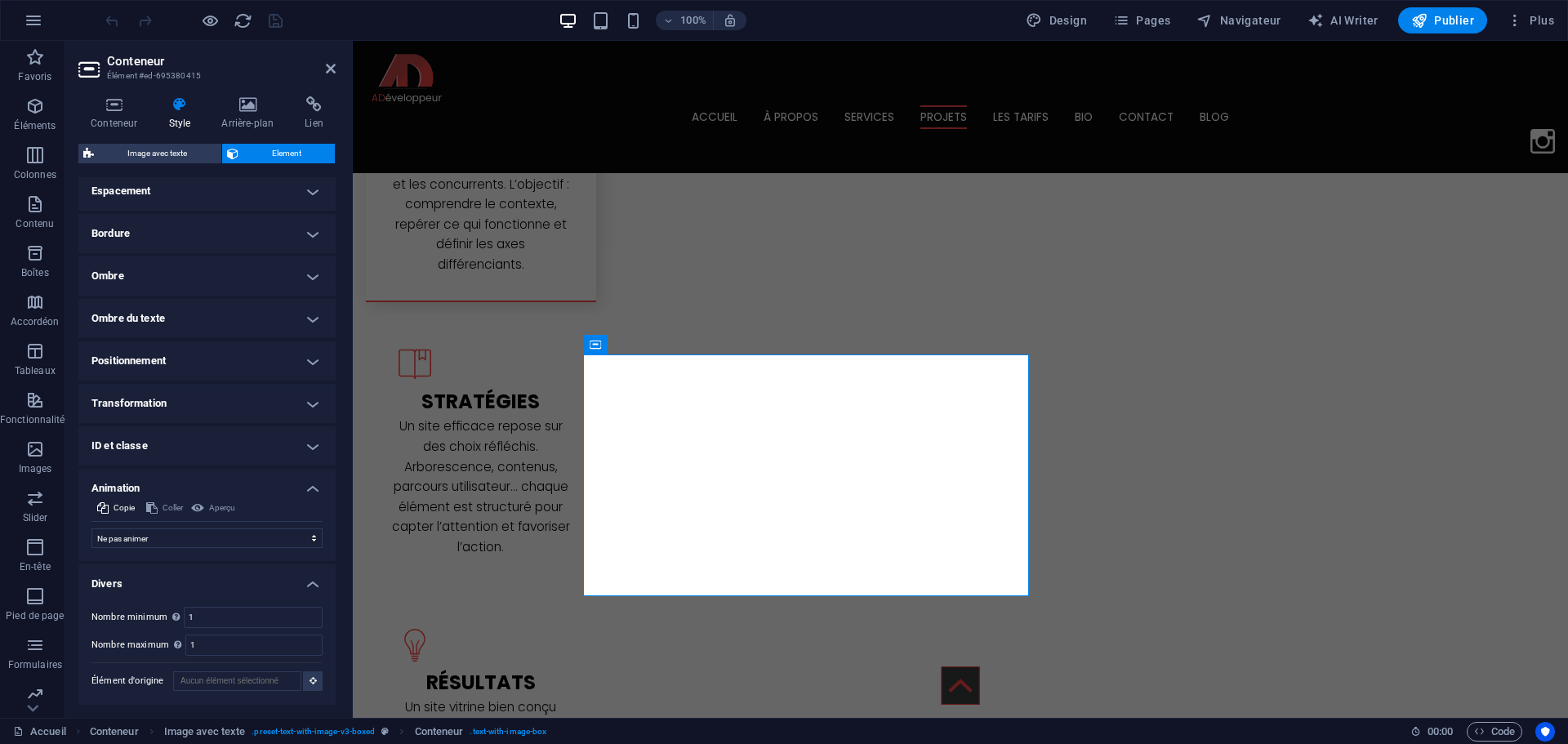
click at [182, 449] on h4 "ID et classe" at bounding box center [207, 446] width 258 height 39
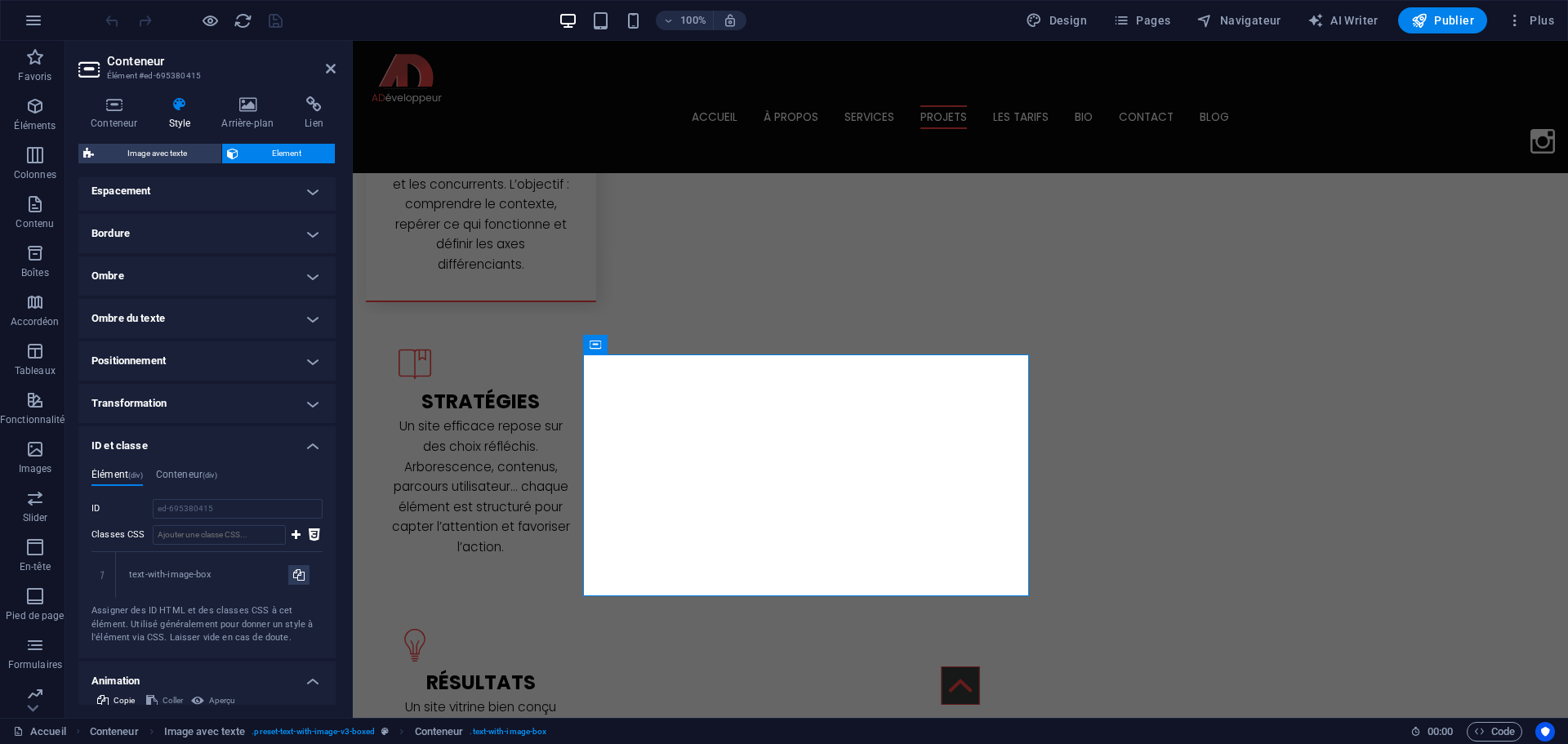
click at [200, 398] on h4 "Transformation" at bounding box center [207, 403] width 258 height 39
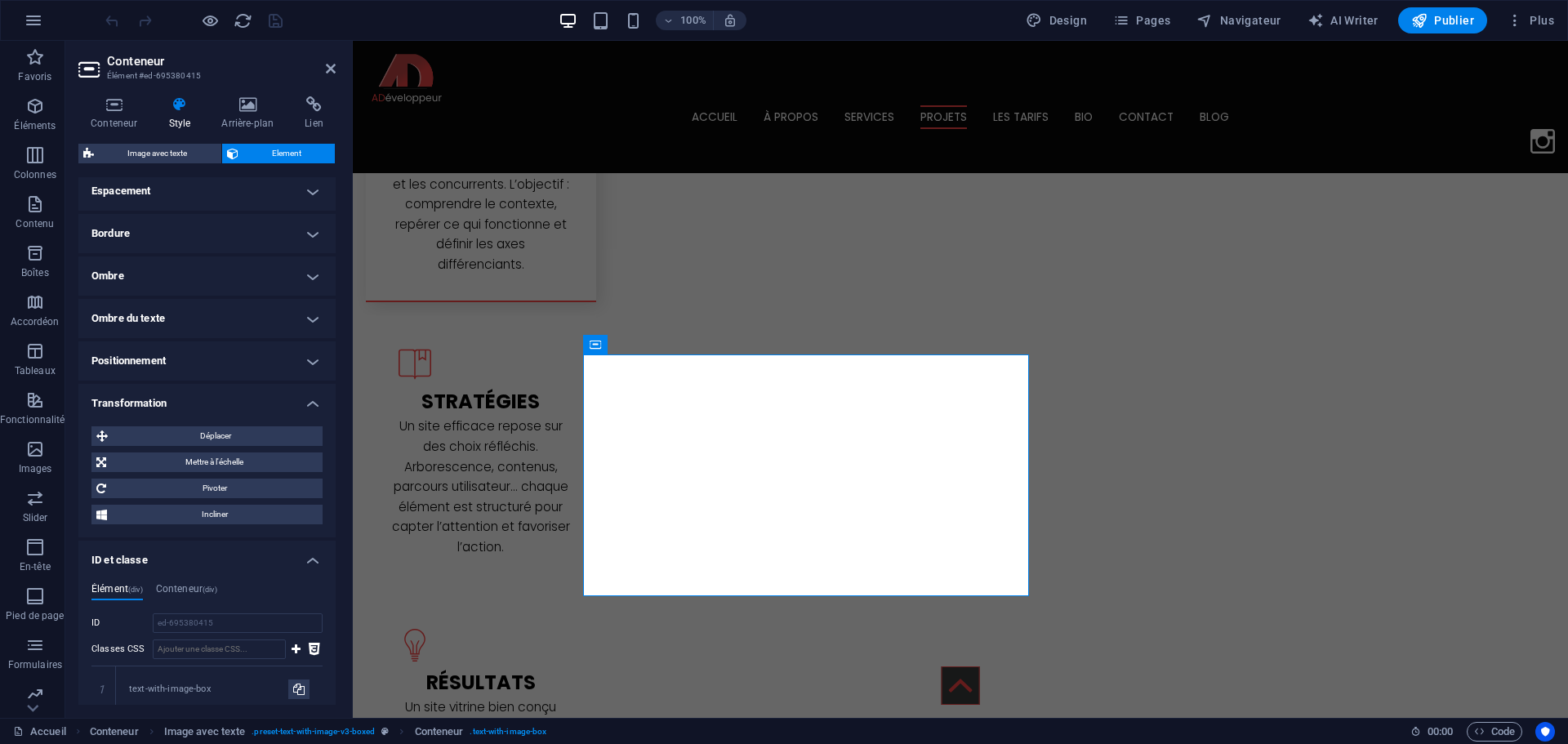
click at [210, 372] on h4 "Positionnement" at bounding box center [207, 360] width 258 height 39
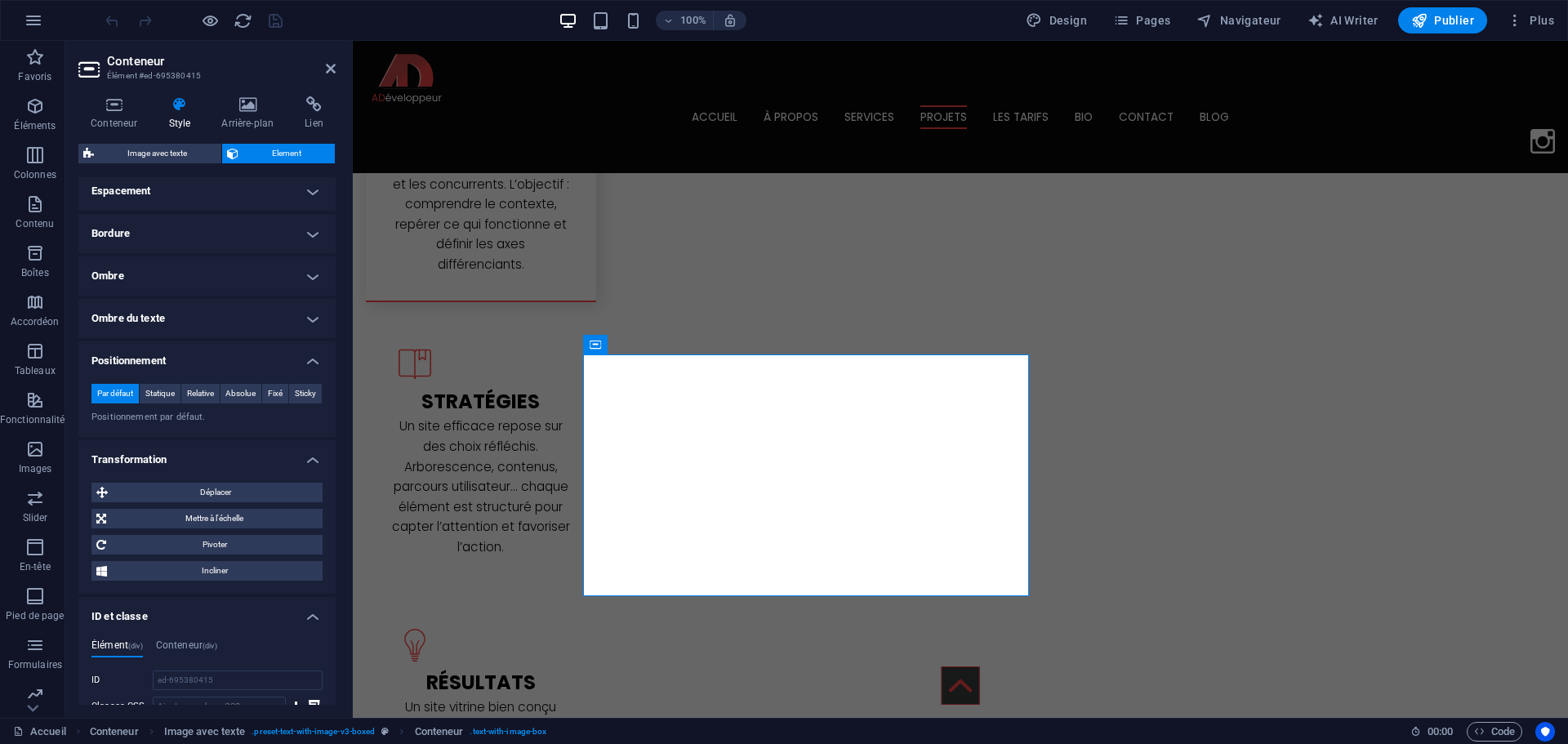
click at [219, 329] on h4 "Ombre du texte" at bounding box center [207, 318] width 258 height 39
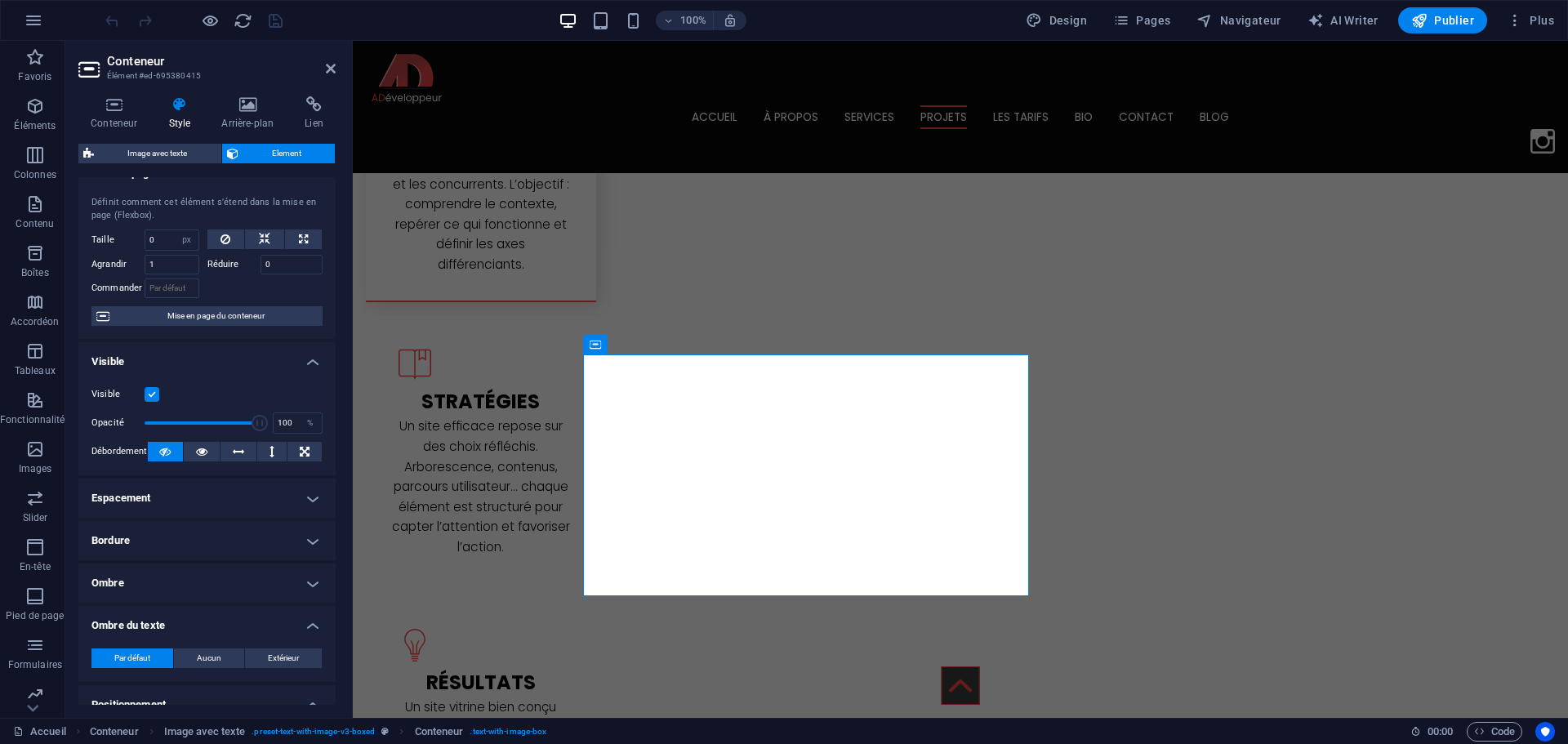
scroll to position [4, 0]
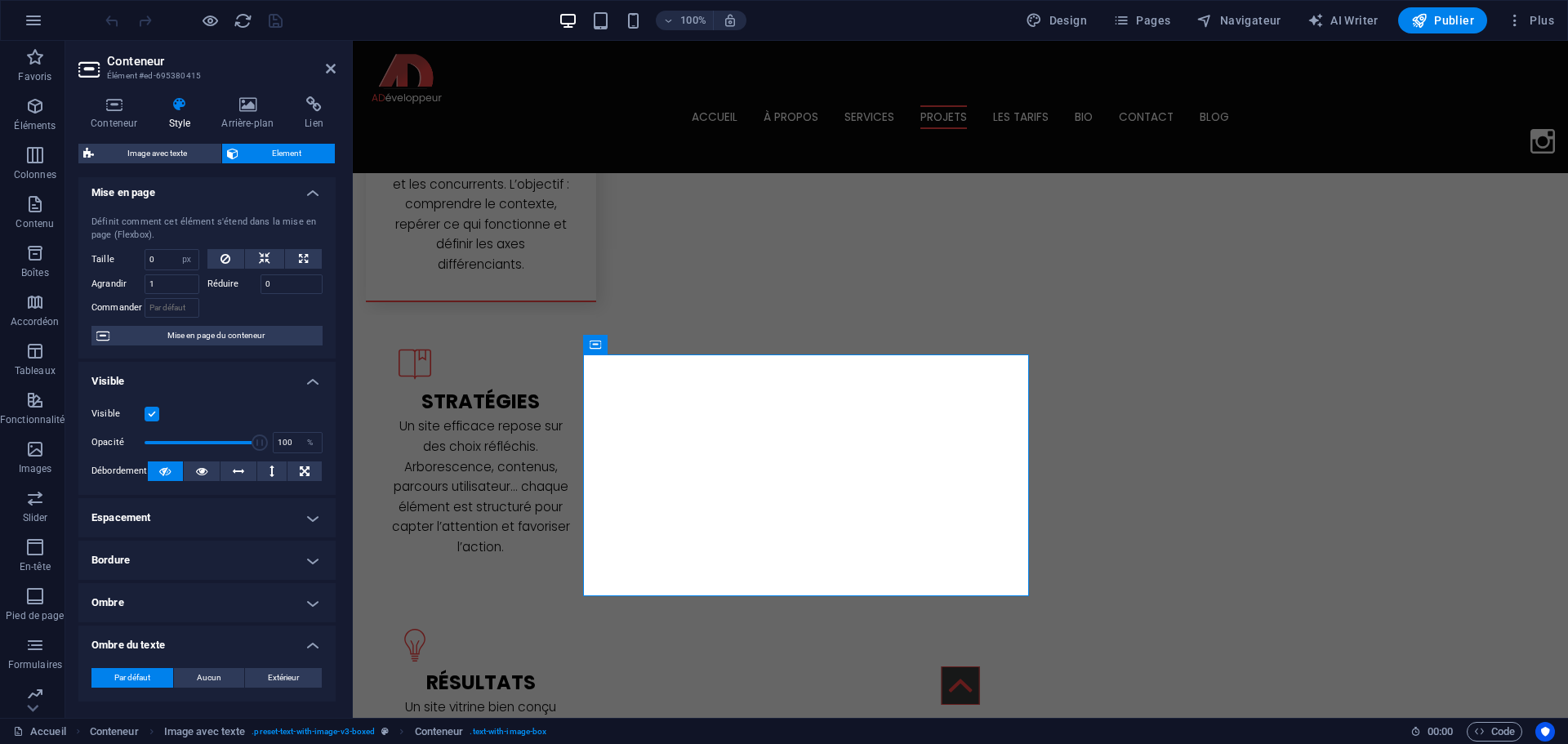
click at [150, 414] on label at bounding box center [152, 414] width 15 height 15
click at [0, 0] on input "Visible" at bounding box center [0, 0] width 0 height 0
click at [1056, 349] on span "Image" at bounding box center [1067, 345] width 27 height 10
select select "%"
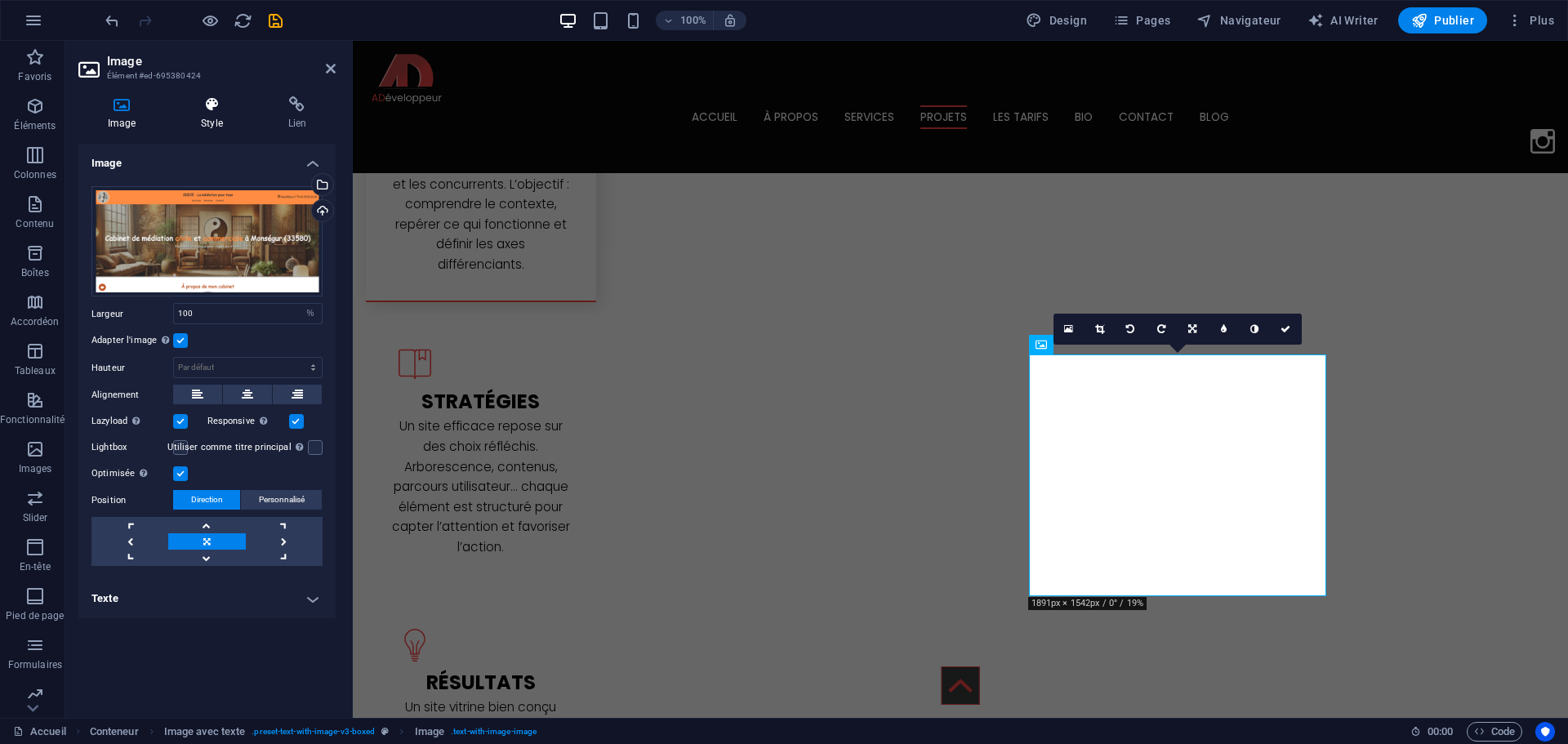
click at [220, 110] on icon at bounding box center [211, 104] width 80 height 17
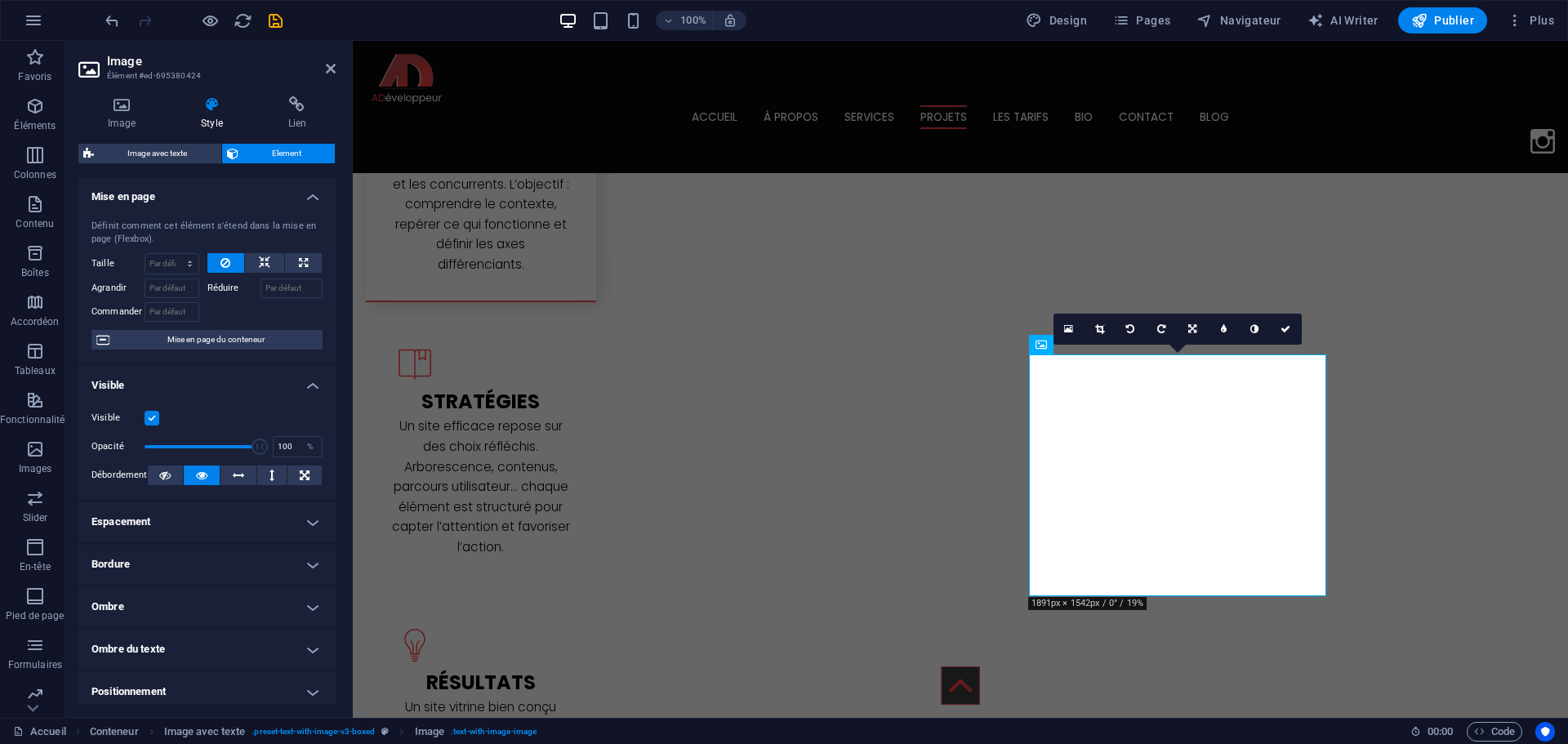
click at [152, 523] on h4 "Espacement" at bounding box center [207, 521] width 258 height 39
click at [107, 647] on h4 "Bordure" at bounding box center [207, 629] width 258 height 39
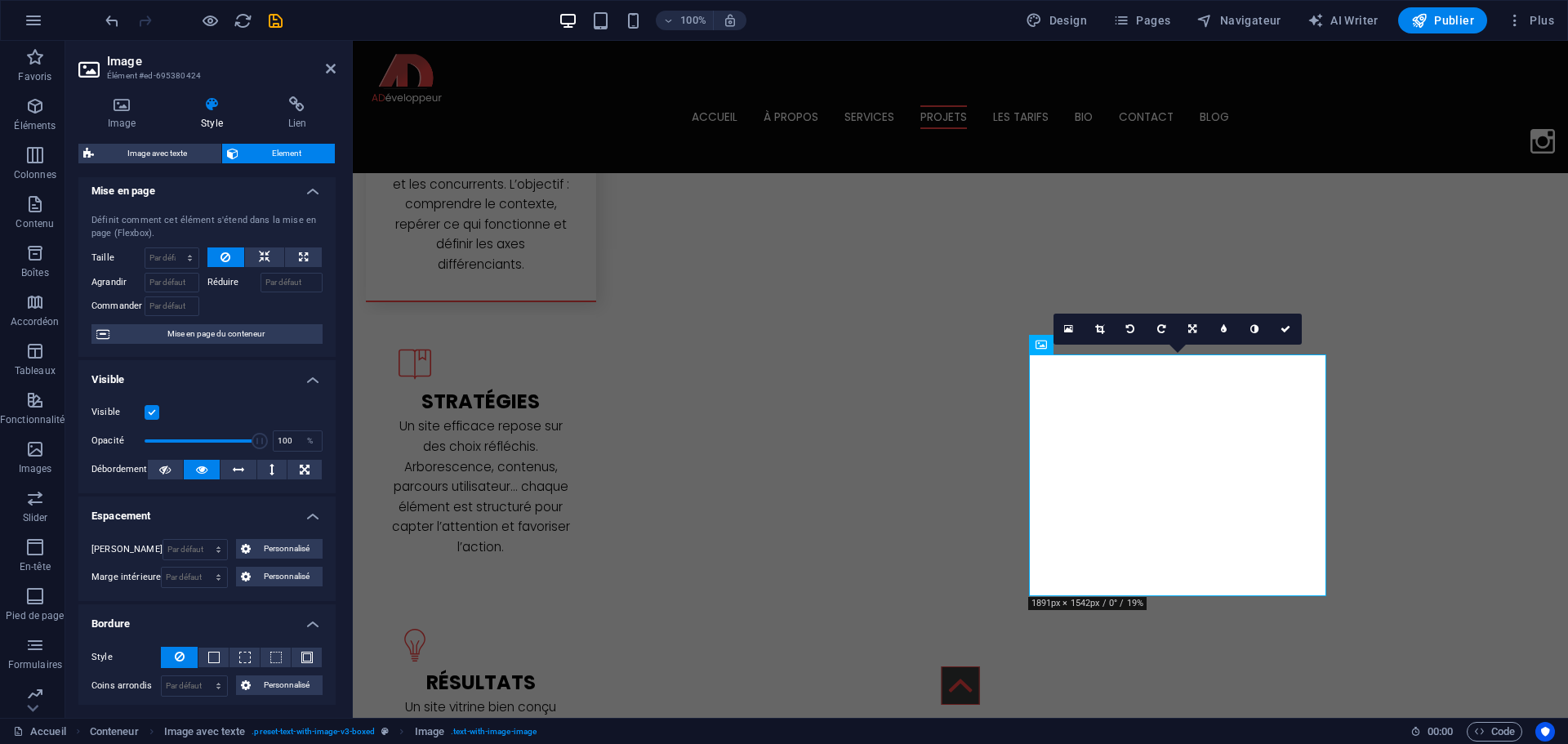
scroll to position [0, 0]
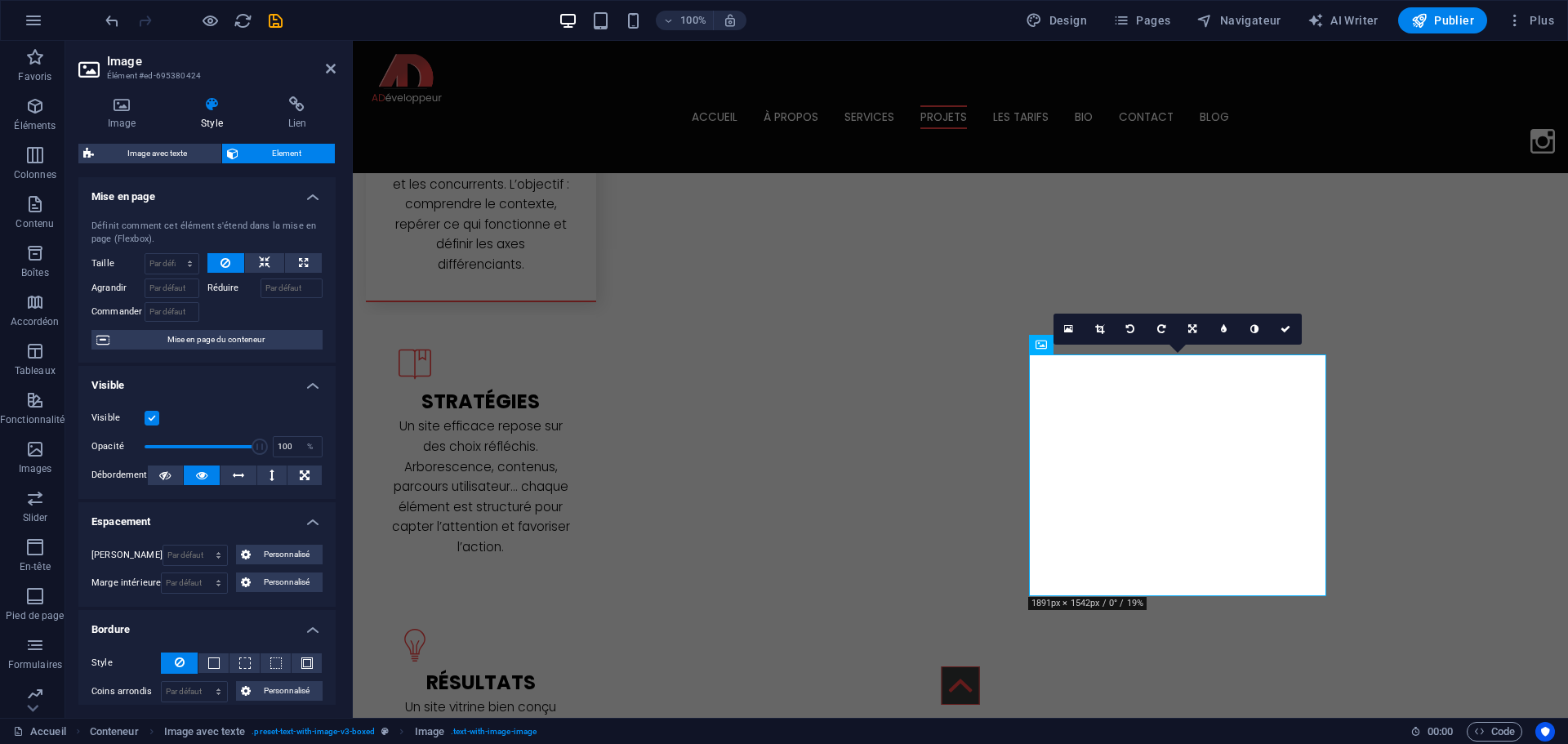
click at [154, 421] on label at bounding box center [152, 418] width 15 height 15
click at [0, 0] on input "Visible" at bounding box center [0, 0] width 0 height 0
click at [0, 0] on span "Publier" at bounding box center [0, 0] width 0 height 0
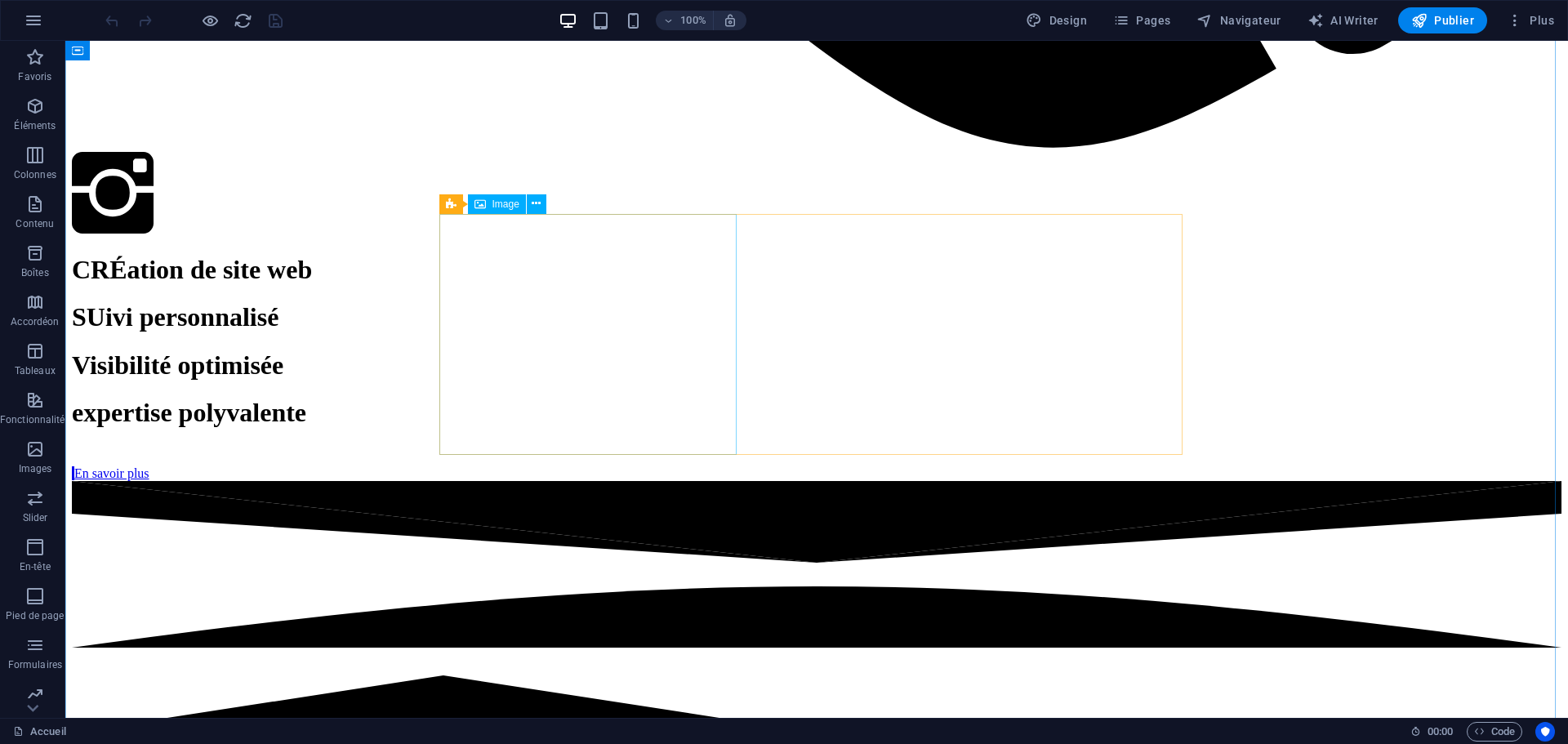
scroll to position [2450, 0]
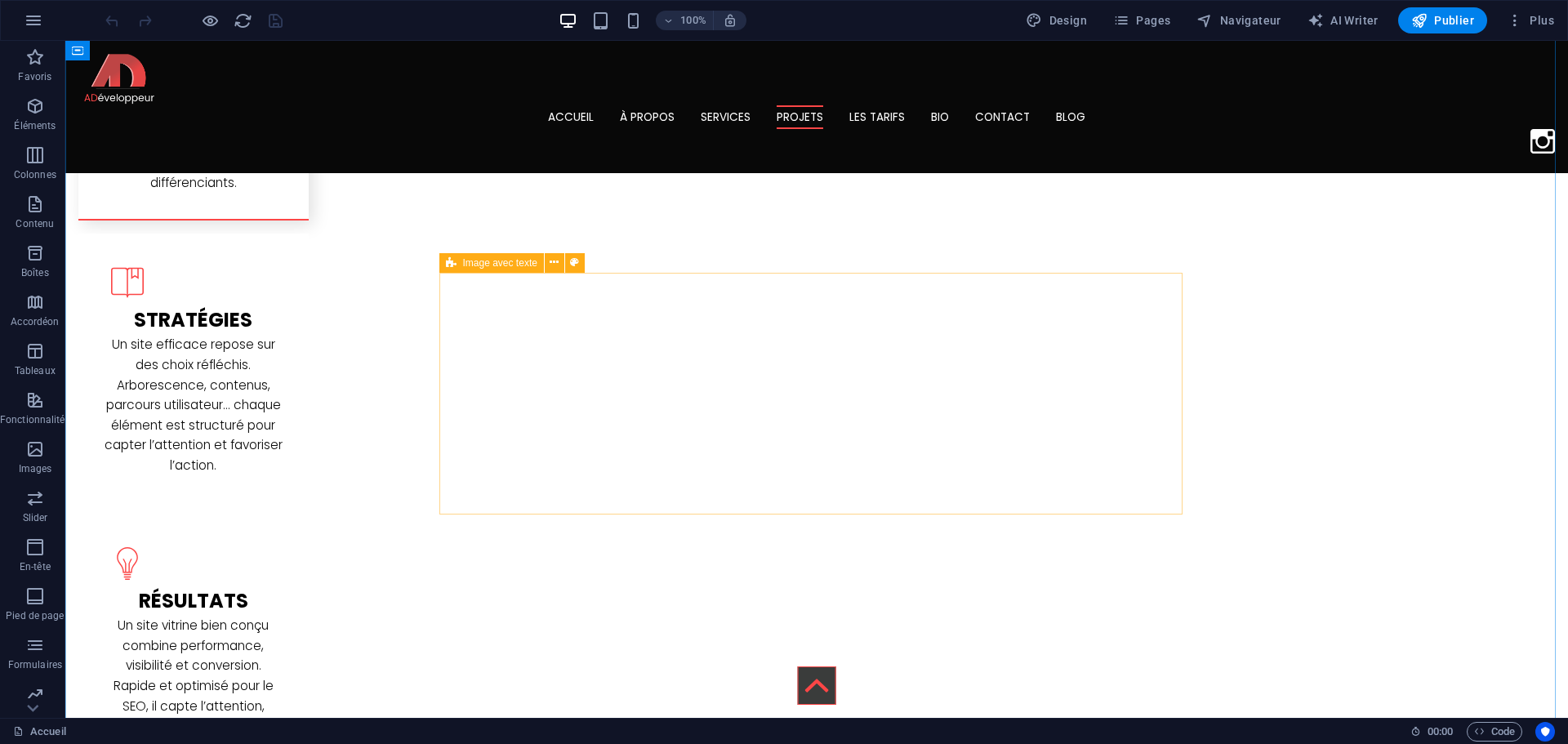
click at [458, 258] on div "Image avec texte" at bounding box center [491, 263] width 104 height 20
select select "rem"
select select "px"
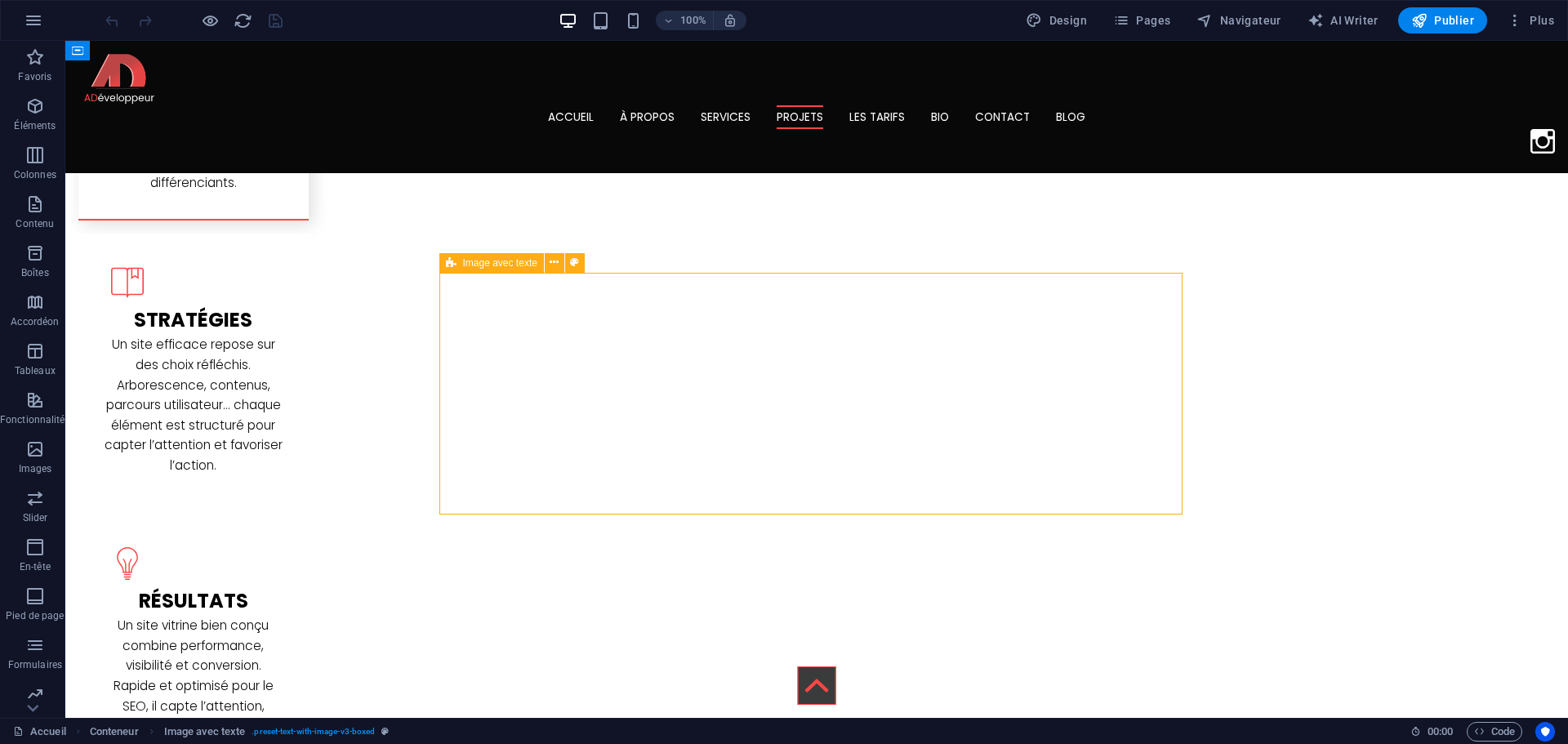
select select "%"
select select "px"
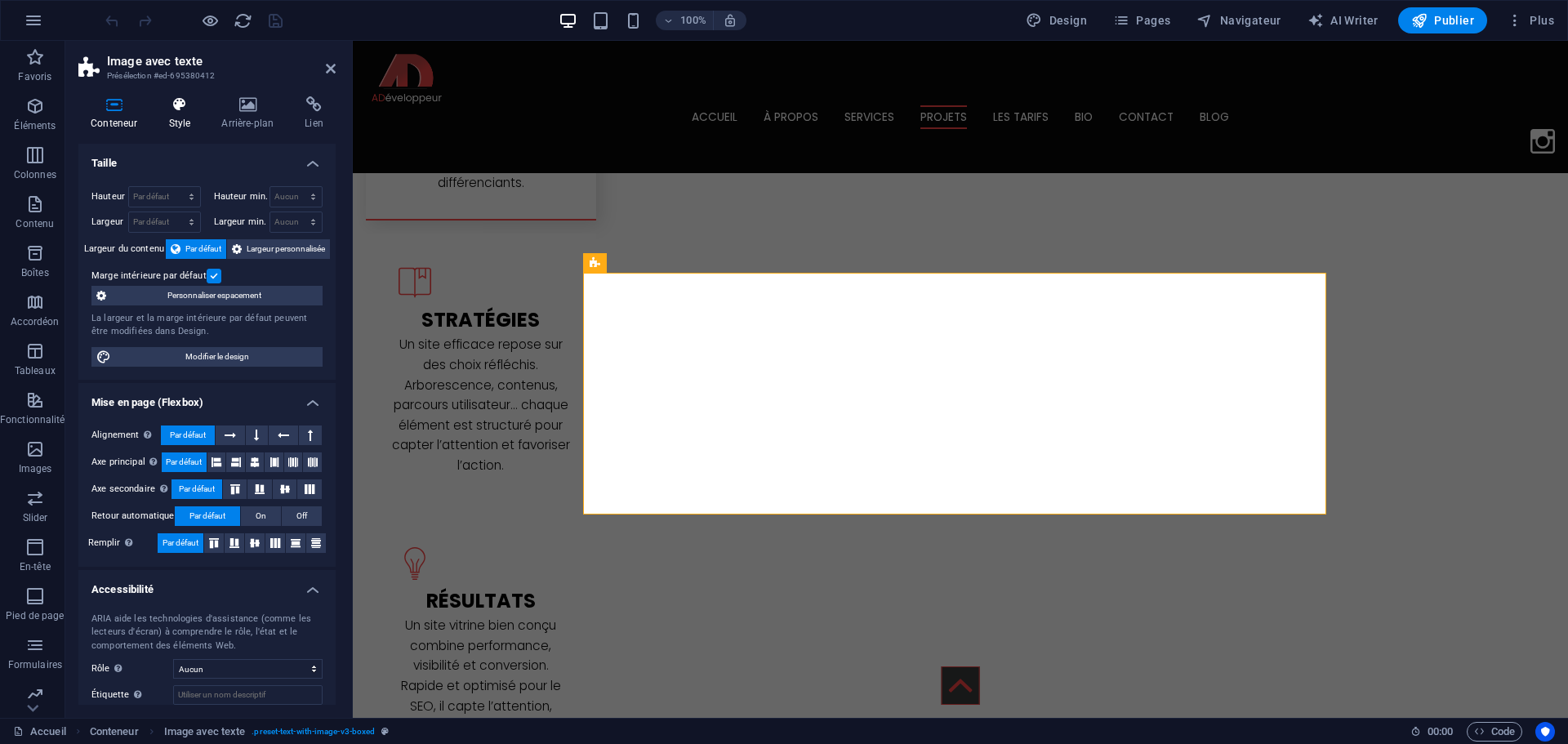
click at [170, 110] on icon at bounding box center [179, 104] width 46 height 17
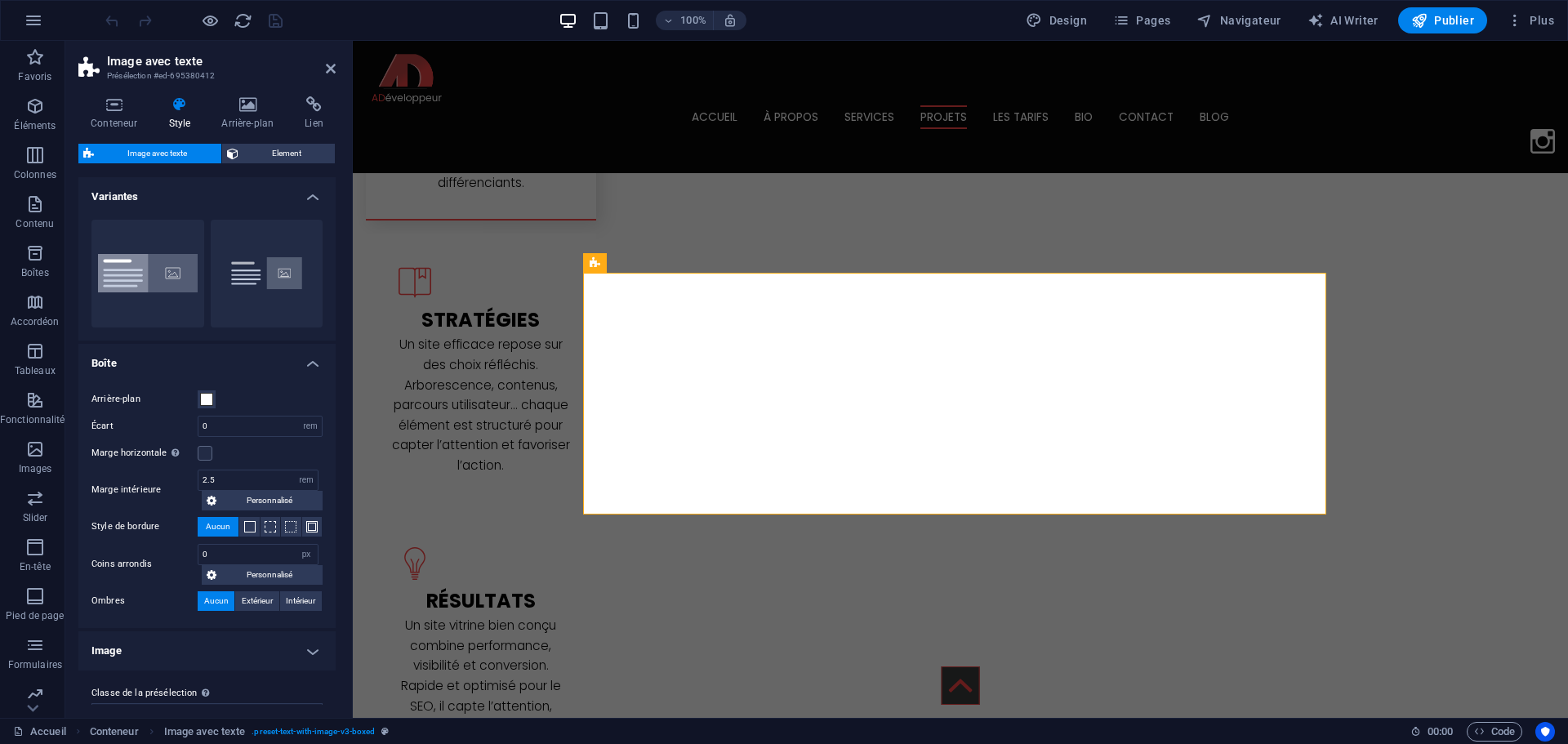
scroll to position [31, 0]
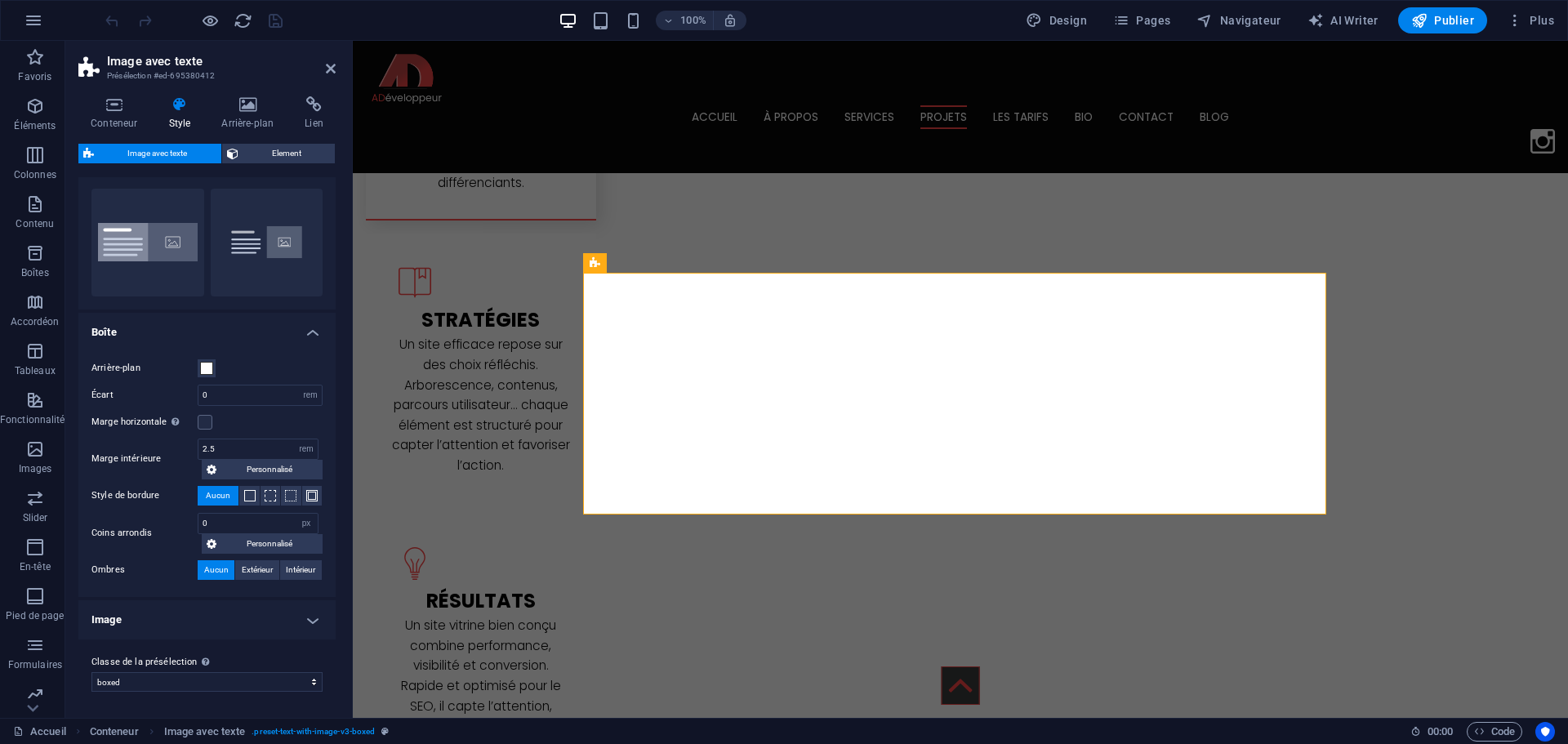
click at [176, 648] on div "Classe de la présélection La variante et les paramètres choisis ci-dessus affec…" at bounding box center [207, 672] width 258 height 65
click at [155, 605] on h4 "Image" at bounding box center [207, 620] width 258 height 39
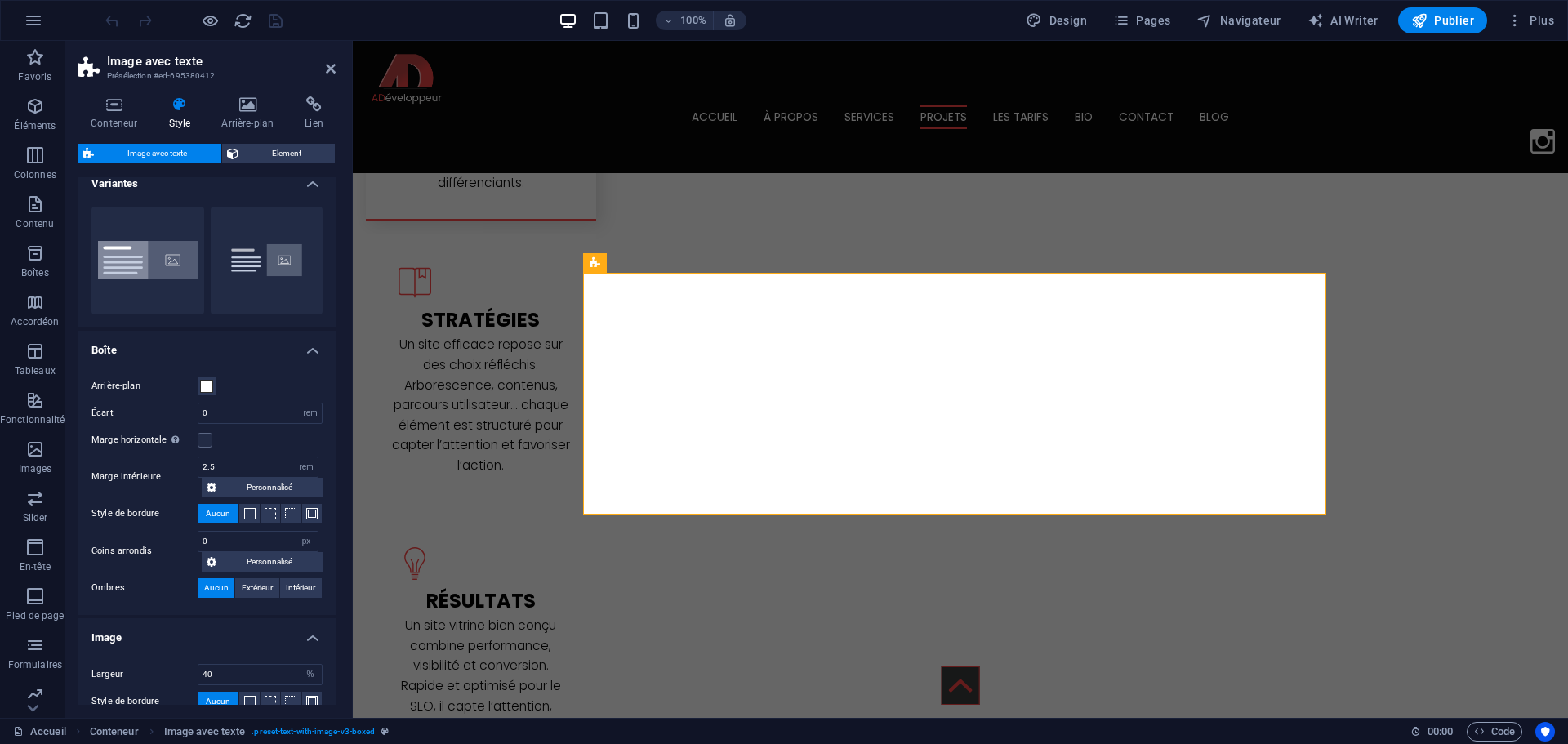
scroll to position [0, 0]
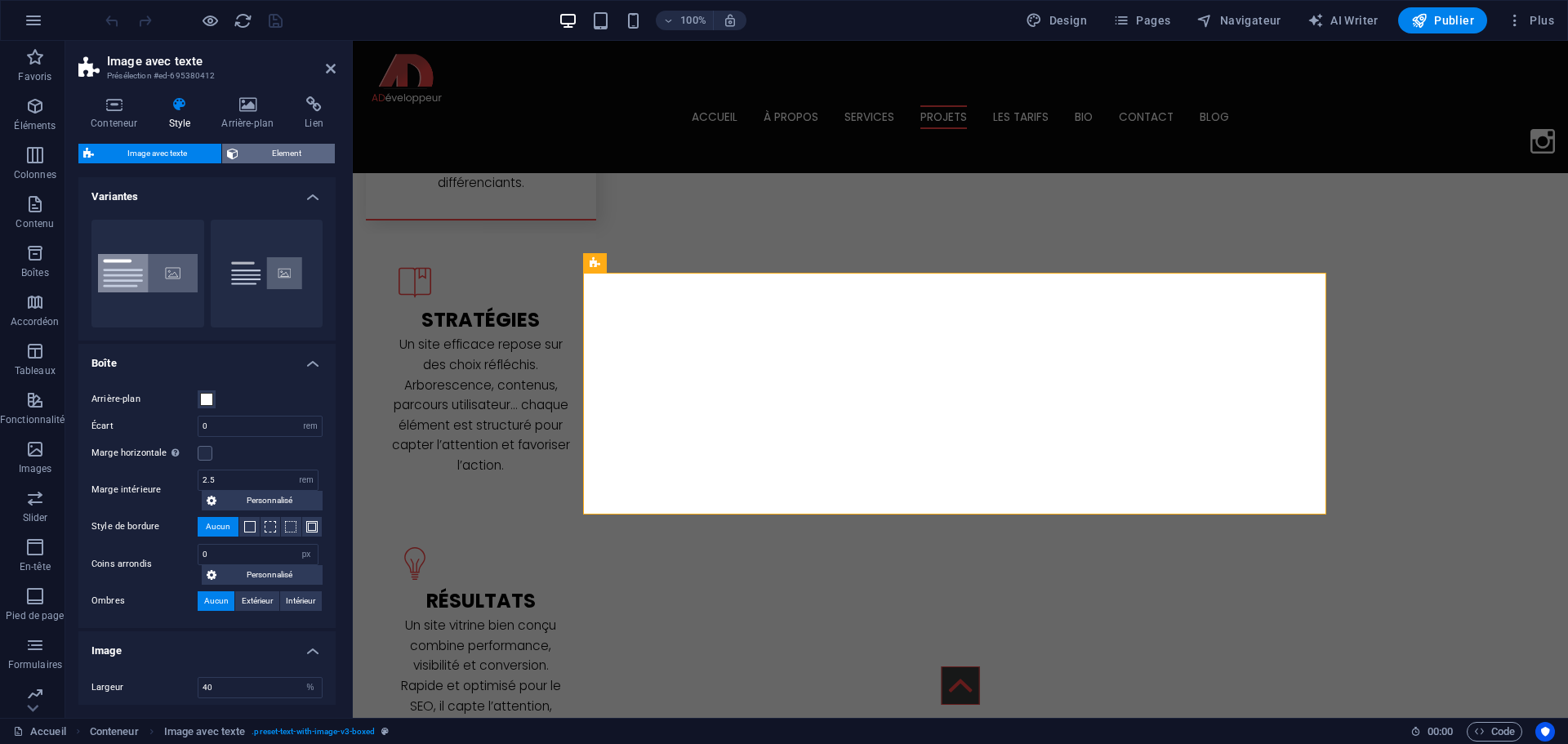
click at [297, 152] on span "Element" at bounding box center [287, 153] width 87 height 20
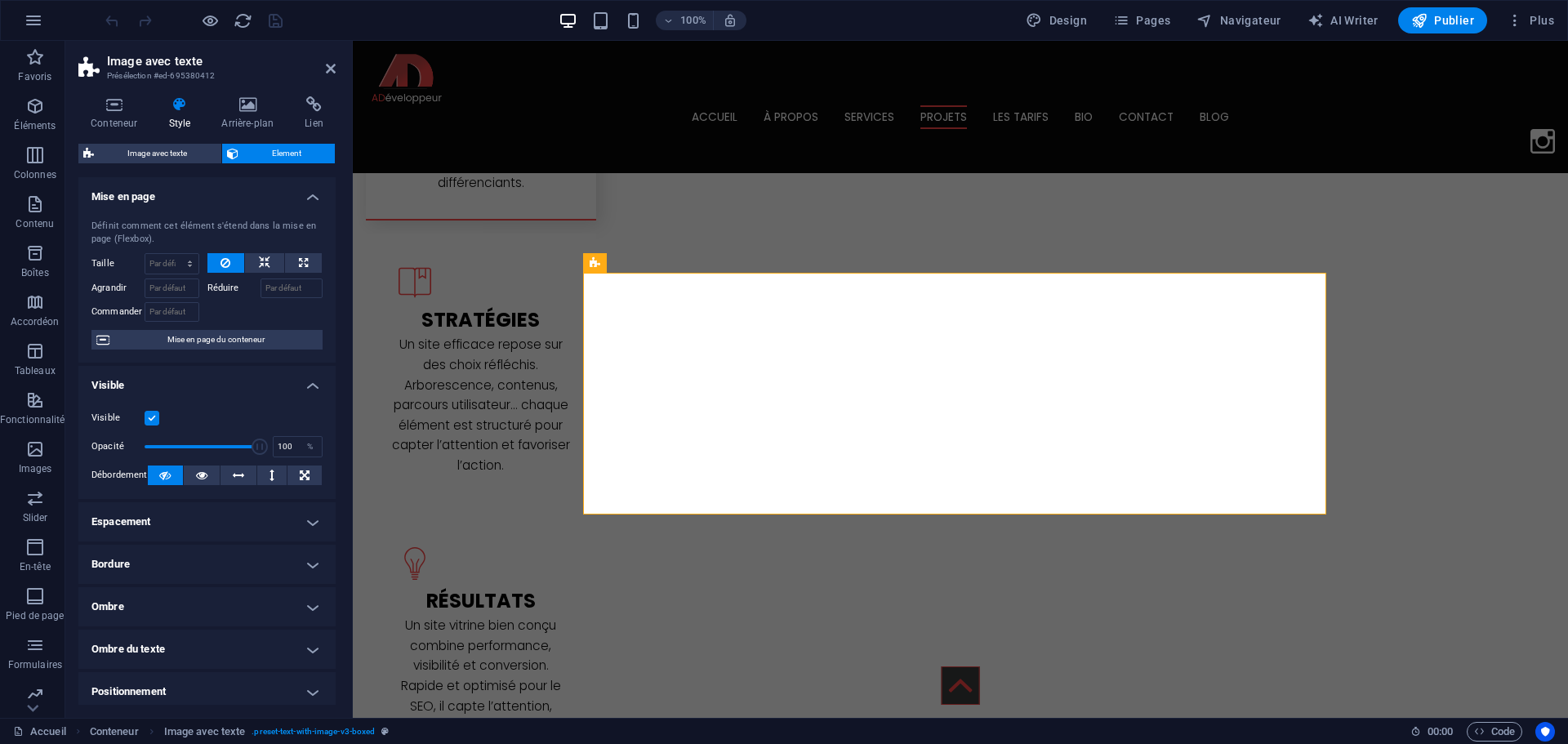
scroll to position [163, 0]
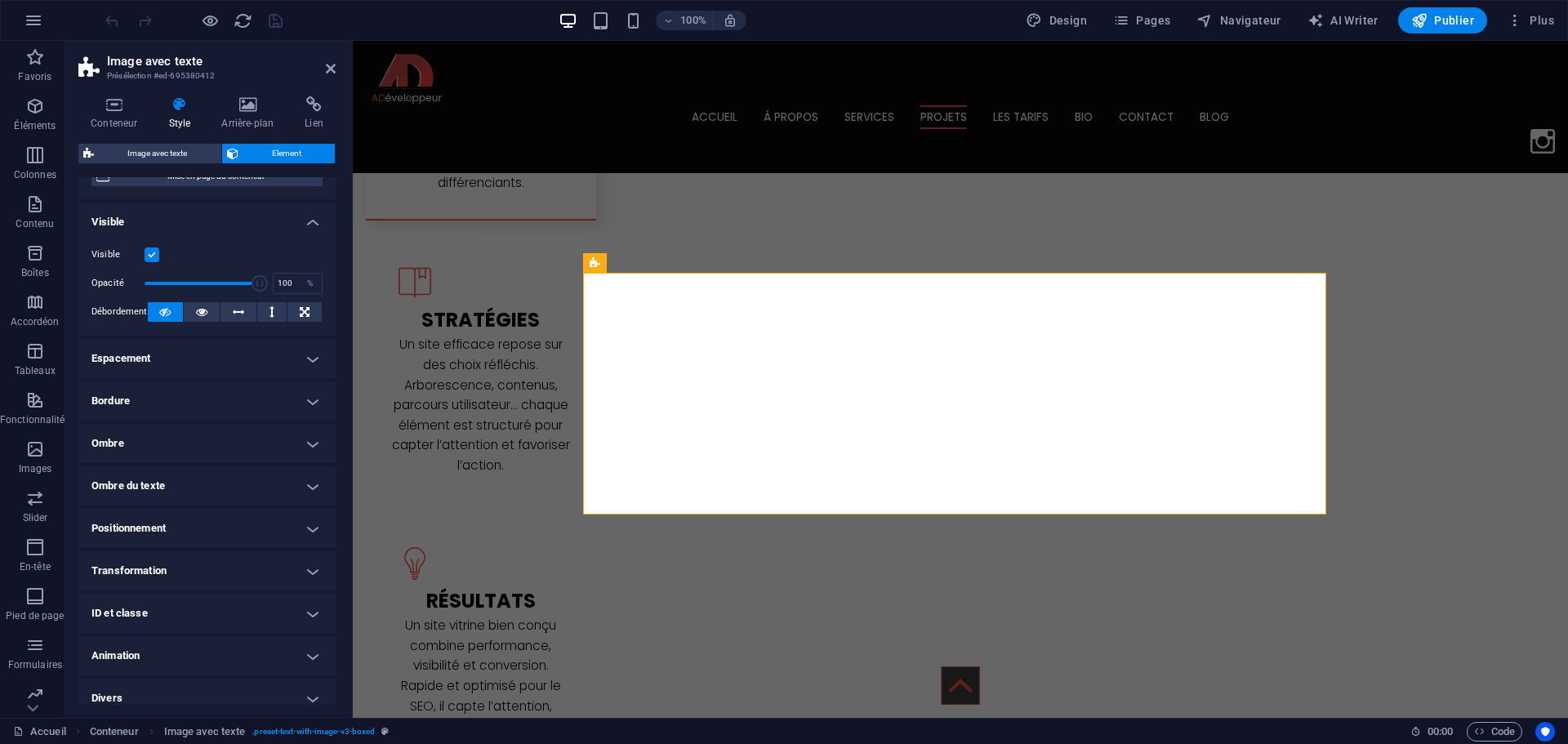
click at [157, 253] on label at bounding box center [152, 255] width 15 height 15
click at [0, 0] on input "Visible" at bounding box center [0, 0] width 0 height 0
click at [1462, 20] on span "Publier" at bounding box center [1442, 21] width 63 height 17
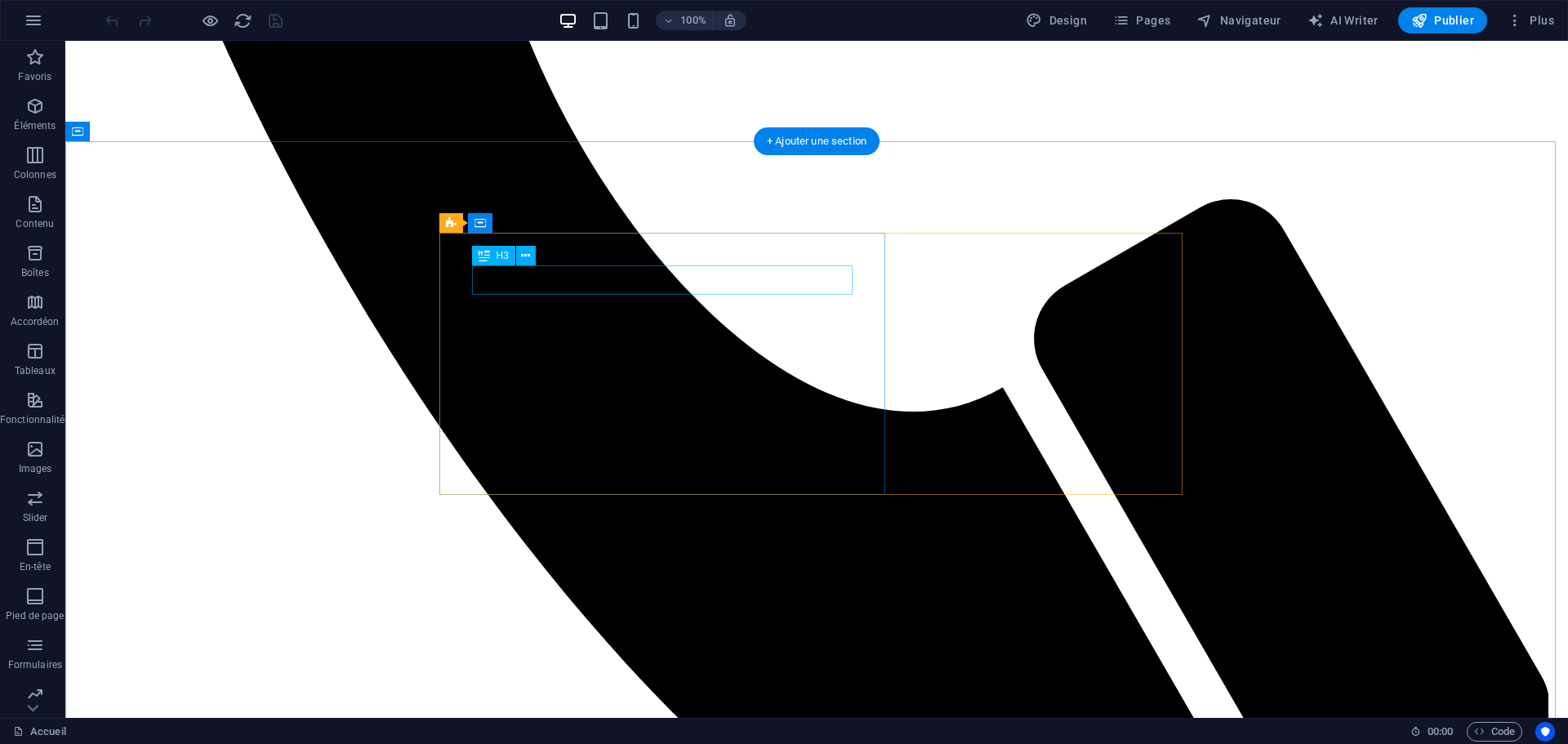
scroll to position [1960, 0]
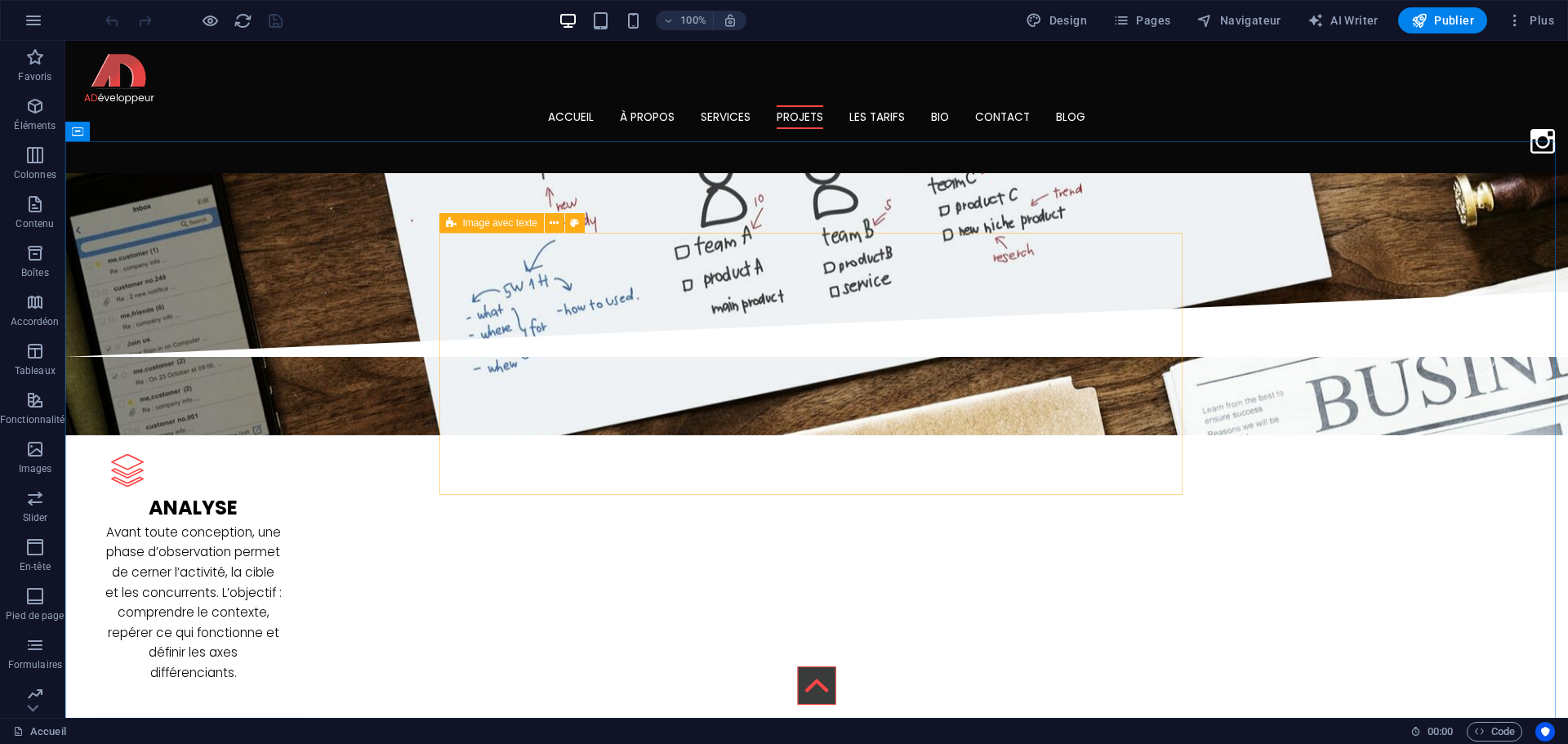
click at [0, 0] on icon at bounding box center [0, 0] width 0 height 0
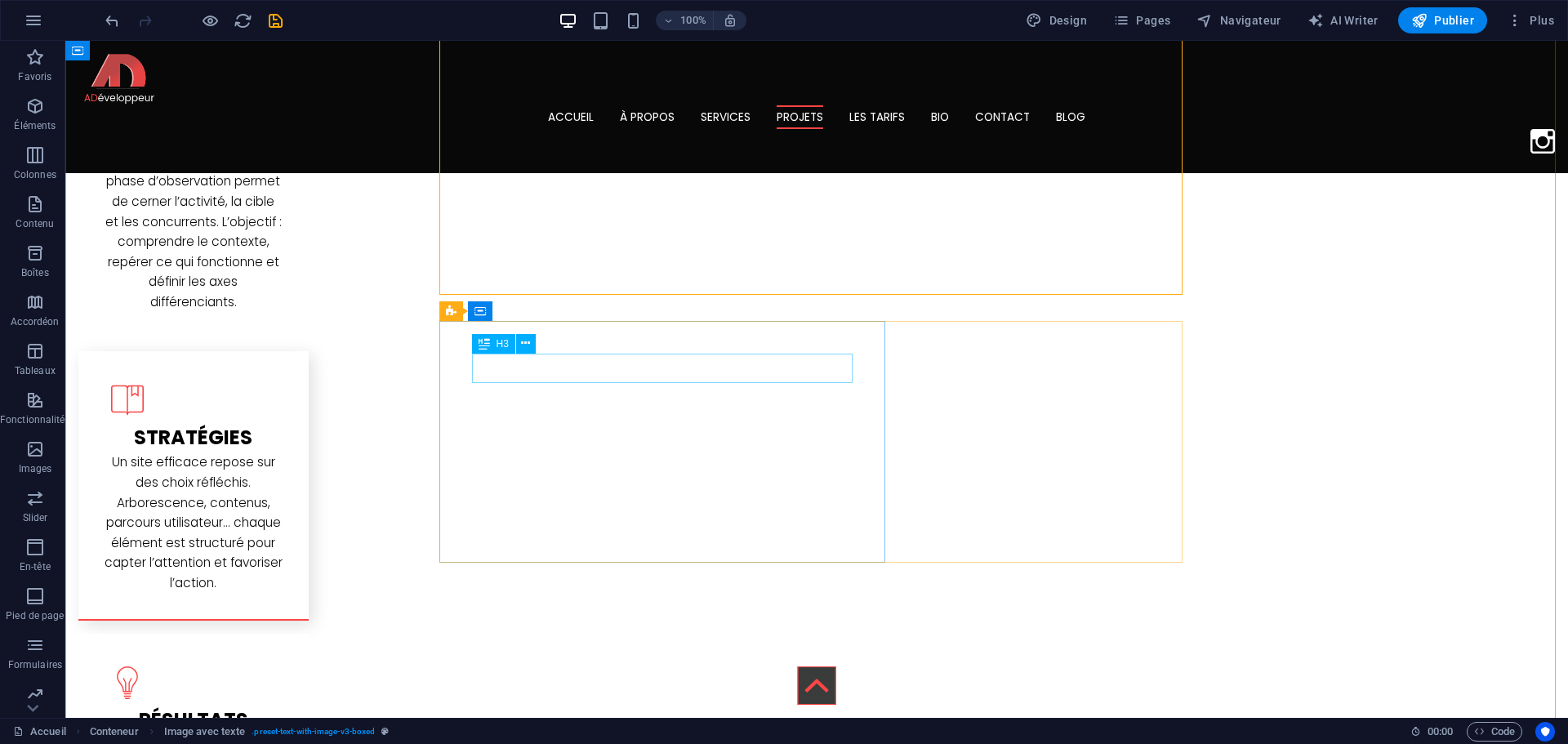
scroll to position [2450, 0]
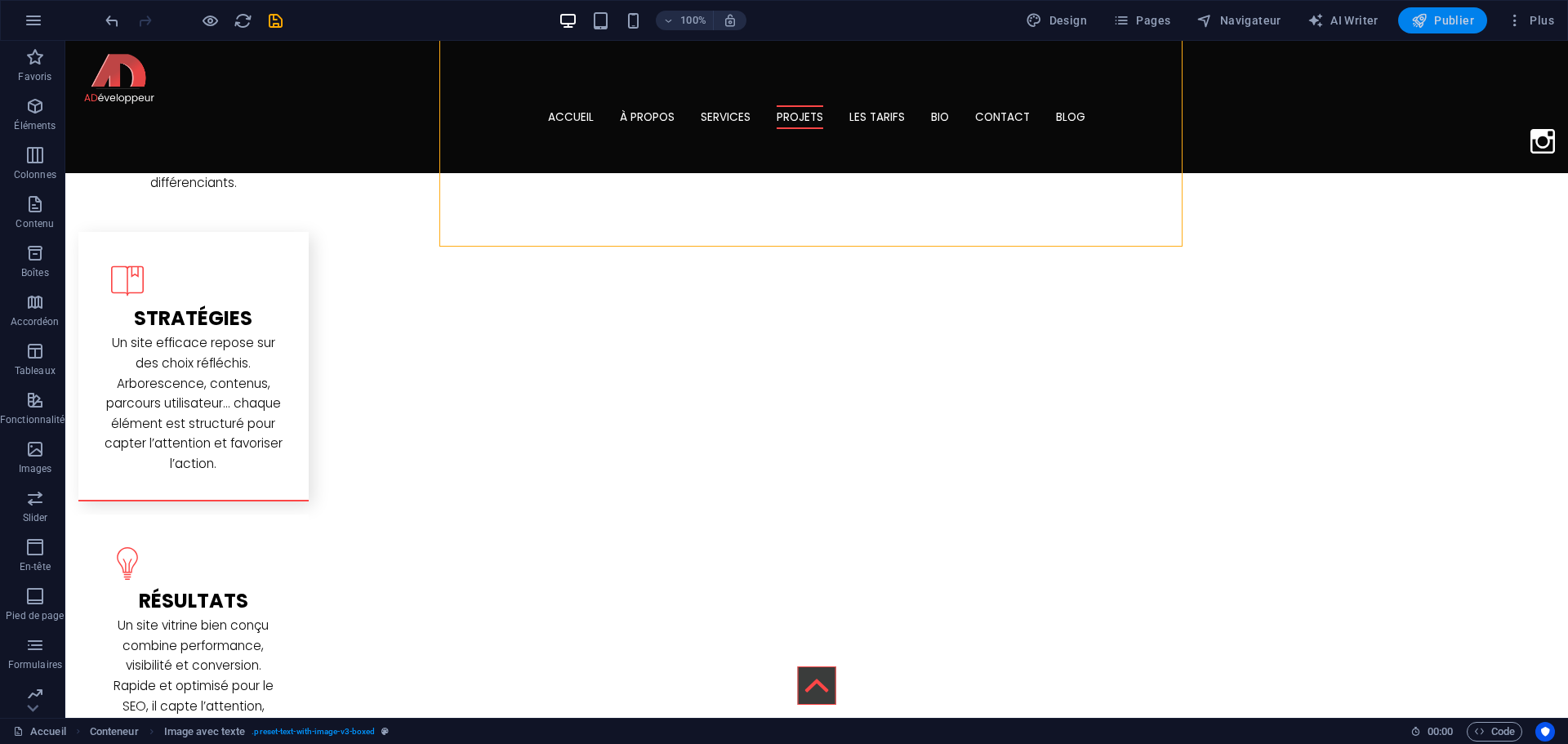
click at [0, 0] on span "Publier" at bounding box center [0, 0] width 0 height 0
